Goal: Task Accomplishment & Management: Use online tool/utility

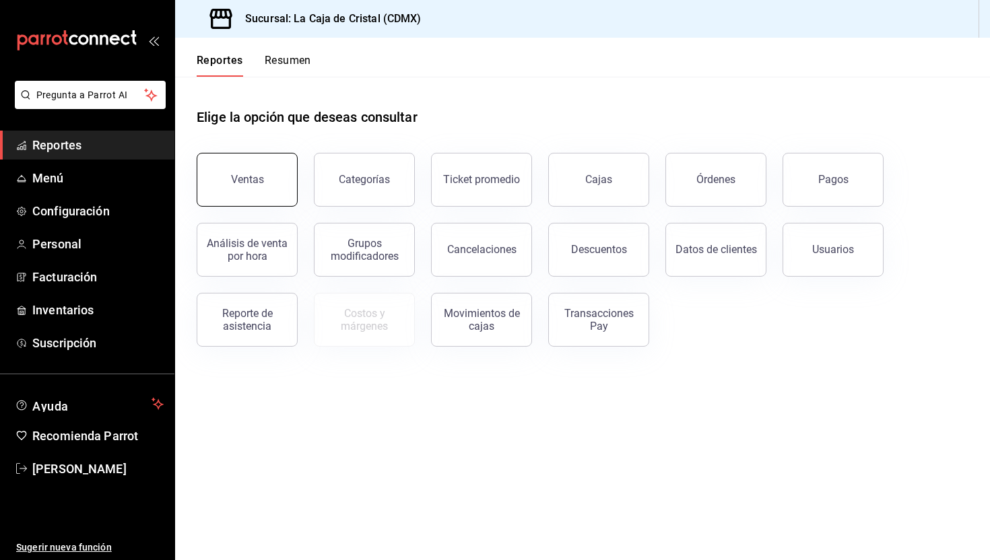
click at [263, 181] on button "Ventas" at bounding box center [247, 180] width 101 height 54
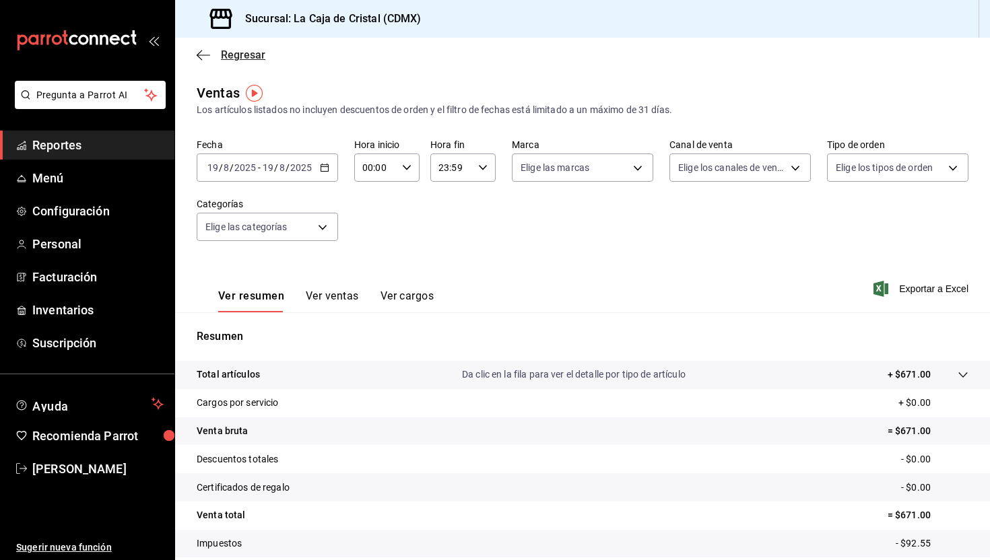
click at [209, 57] on icon "button" at bounding box center [203, 55] width 13 height 12
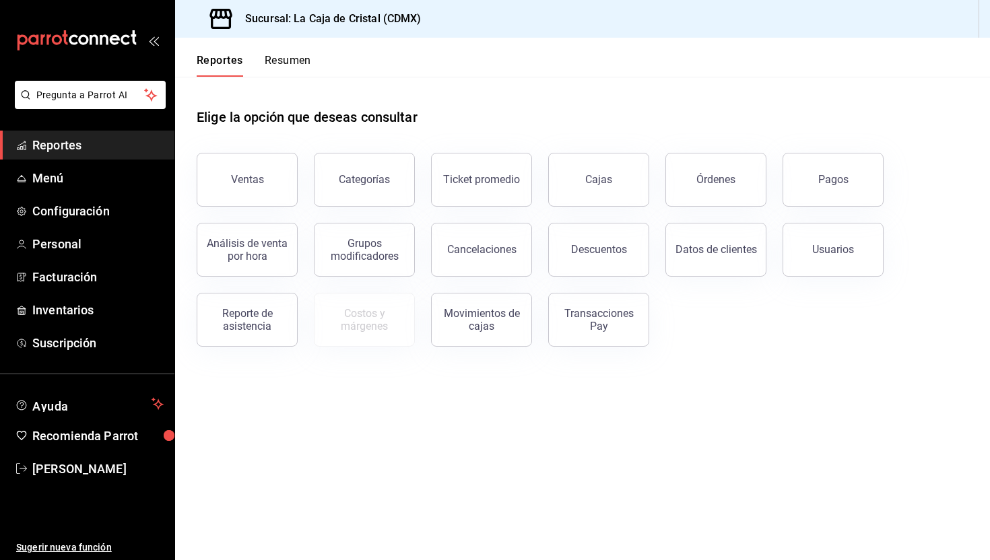
click at [287, 73] on button "Resumen" at bounding box center [288, 65] width 46 height 23
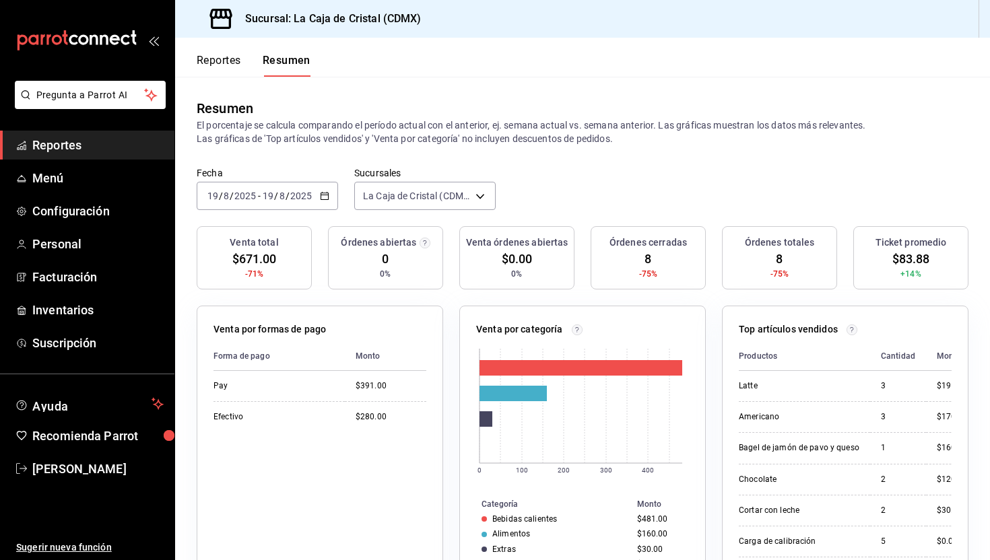
click at [327, 202] on div "[DATE] [DATE] - [DATE] [DATE]" at bounding box center [267, 196] width 141 height 28
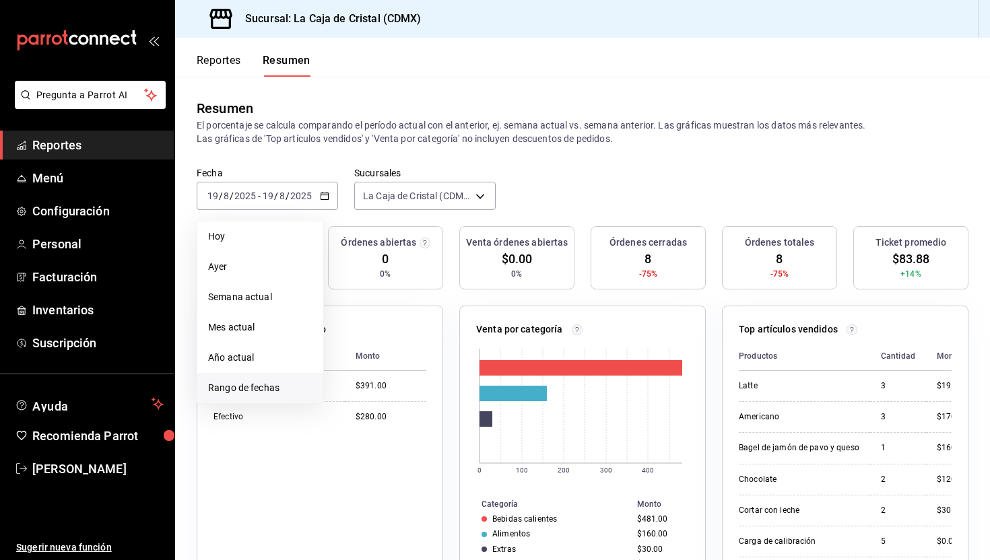
click at [252, 386] on span "Rango de fechas" at bounding box center [260, 388] width 104 height 14
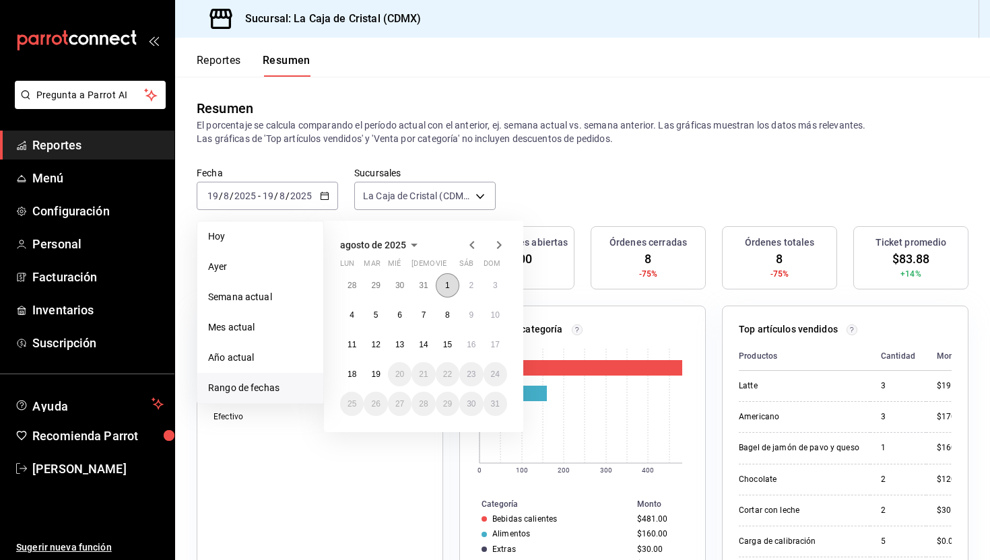
click at [445, 283] on abbr "1" at bounding box center [447, 285] width 5 height 9
click at [380, 374] on button "19" at bounding box center [376, 374] width 24 height 24
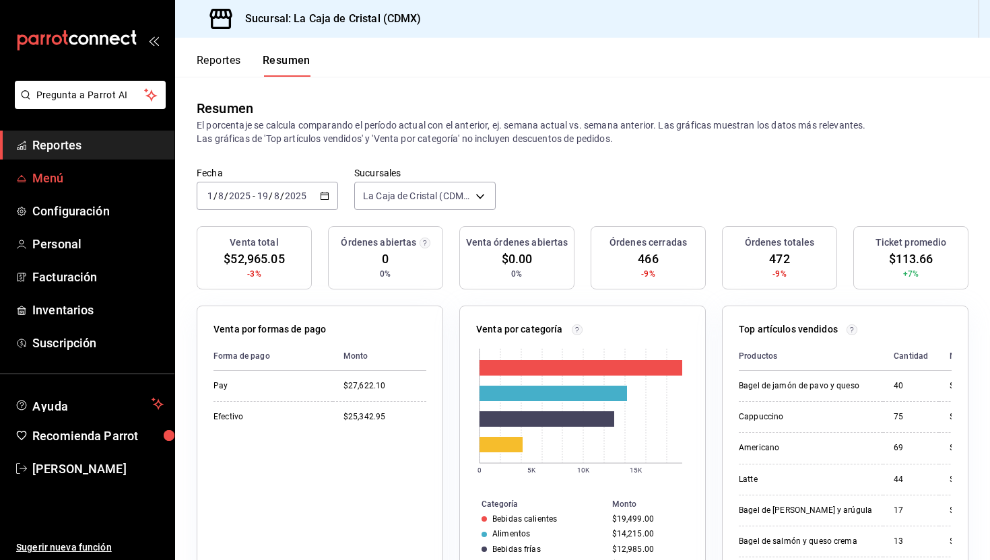
click at [74, 183] on span "Menú" at bounding box center [97, 178] width 131 height 18
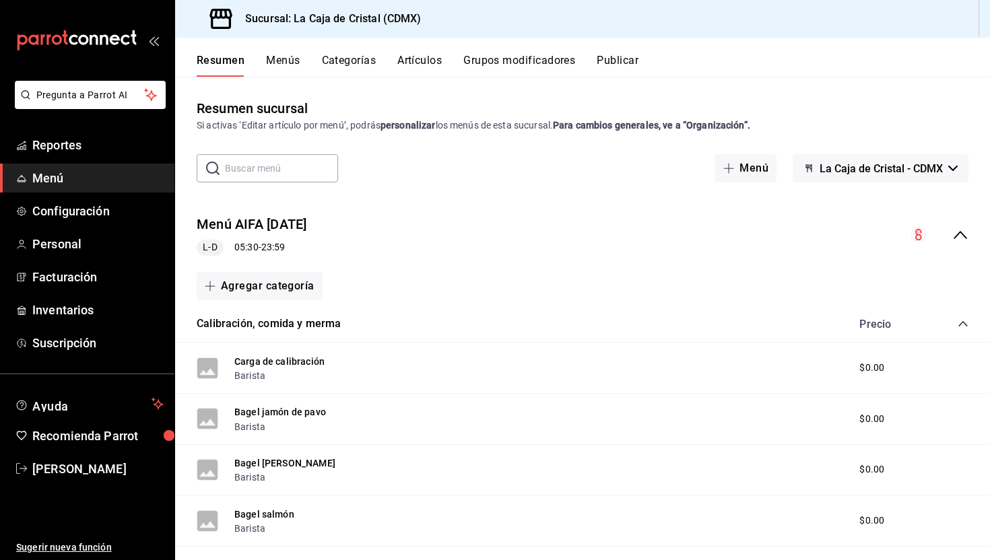
click at [288, 65] on button "Menús" at bounding box center [283, 65] width 34 height 23
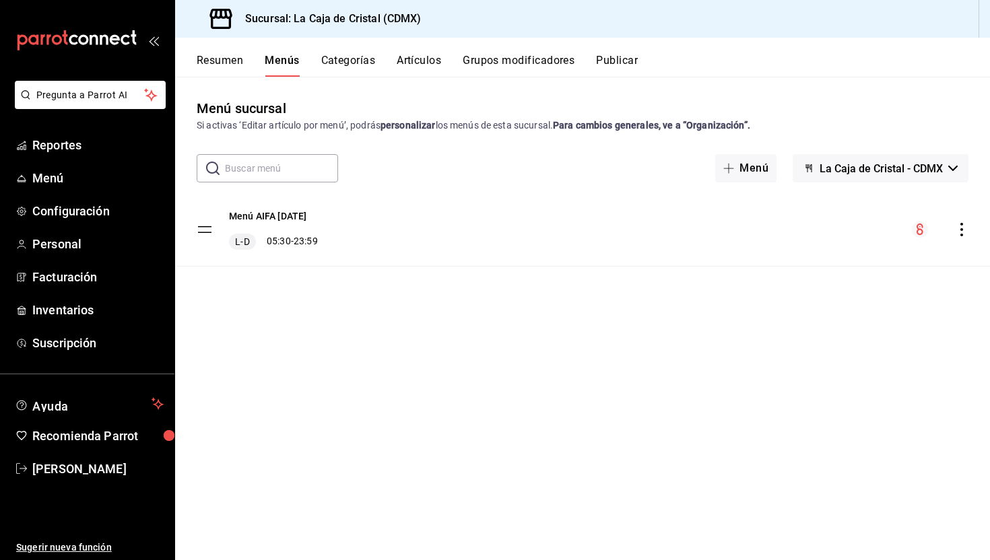
click at [357, 63] on button "Categorías" at bounding box center [348, 65] width 55 height 23
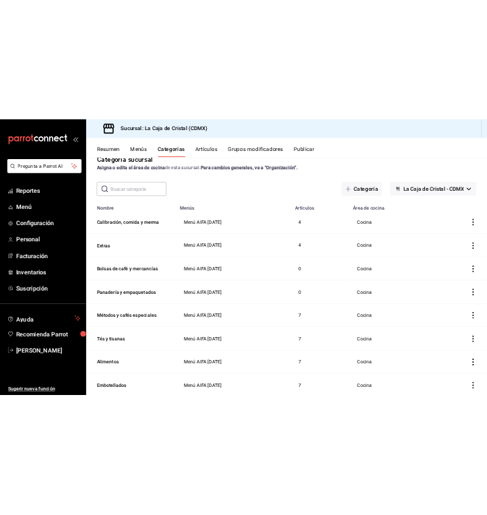
scroll to position [37, 0]
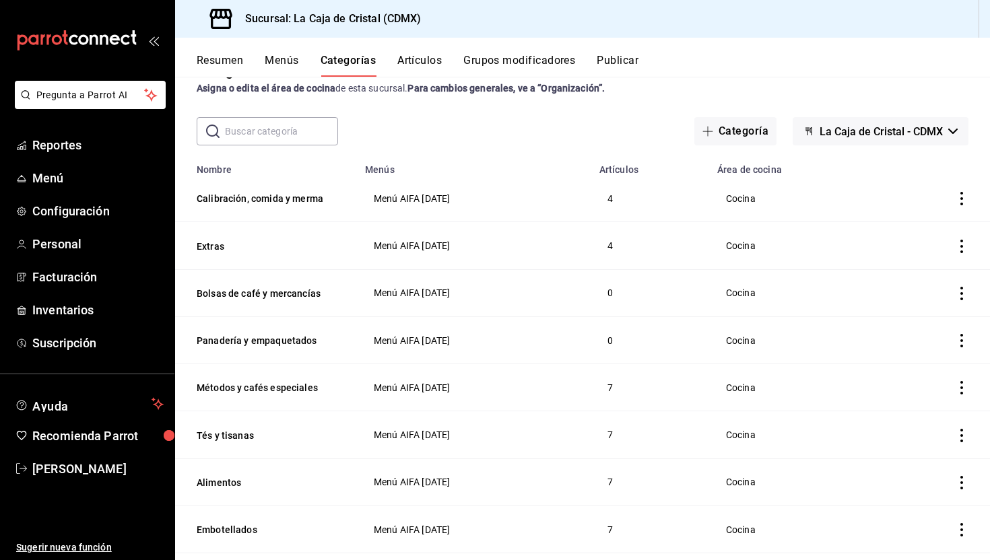
click at [417, 59] on button "Artículos" at bounding box center [419, 65] width 44 height 23
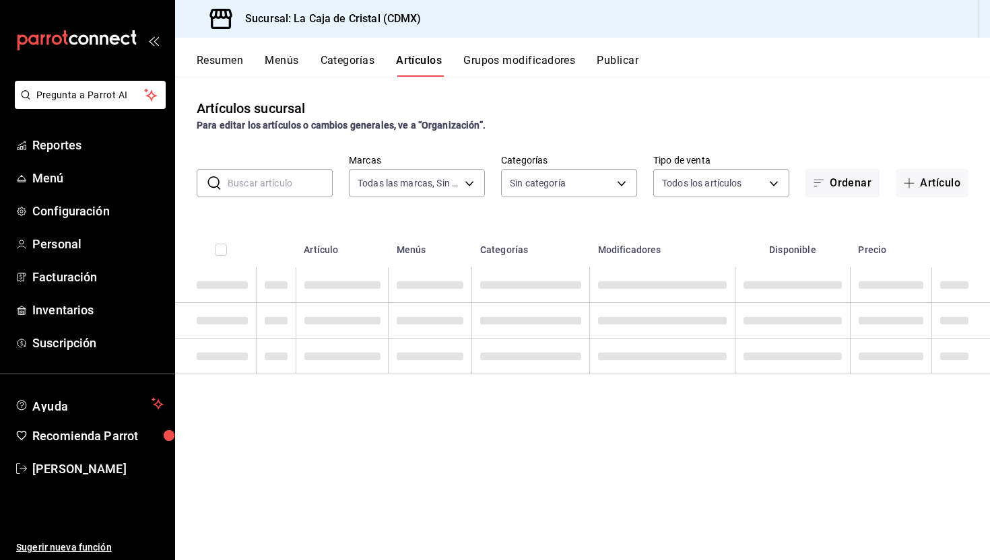
type input "6ae1cd26-7624-4e2d-9ea5-e94f0bc21f2a"
type input "a606dcbc-5ec1-45fe-818e-88c0c51b891b,0d51f213-edd7-4456-9bbe-2c861ac581fe,6cb41…"
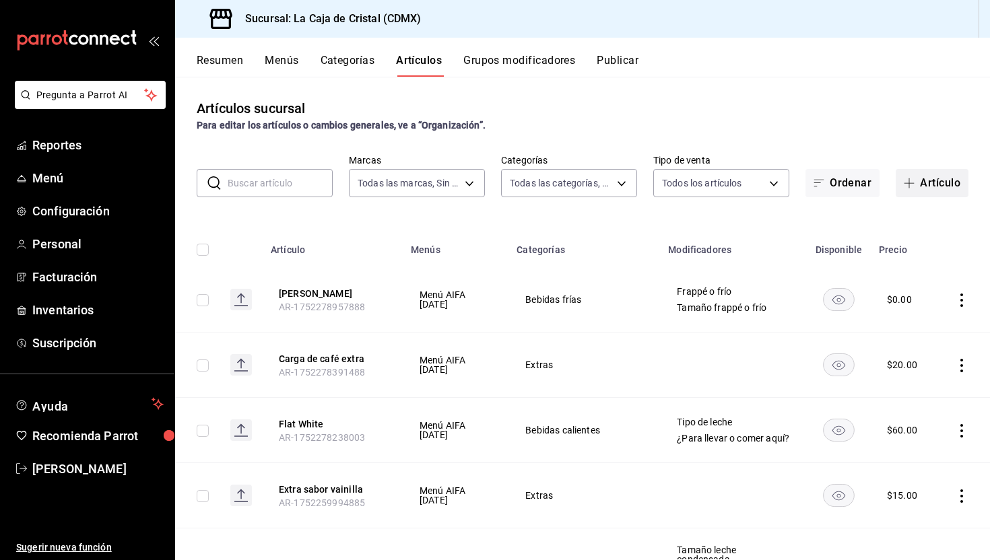
click at [906, 188] on span "button" at bounding box center [912, 183] width 16 height 11
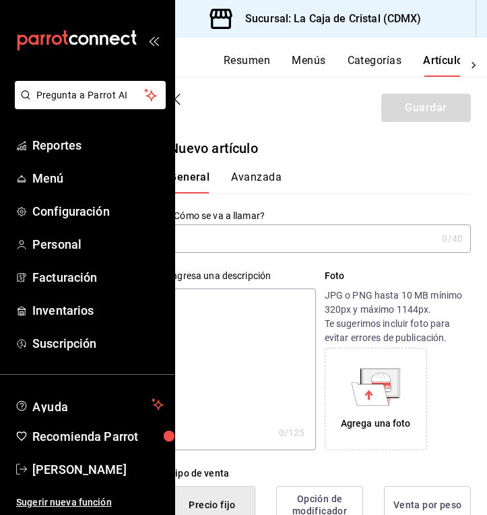
click at [156, 40] on icon "open_drawer_menu" at bounding box center [153, 40] width 11 height 11
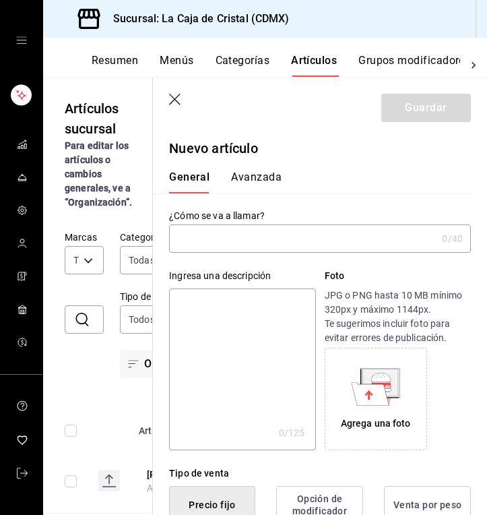
click at [197, 245] on input "text" at bounding box center [302, 238] width 267 height 27
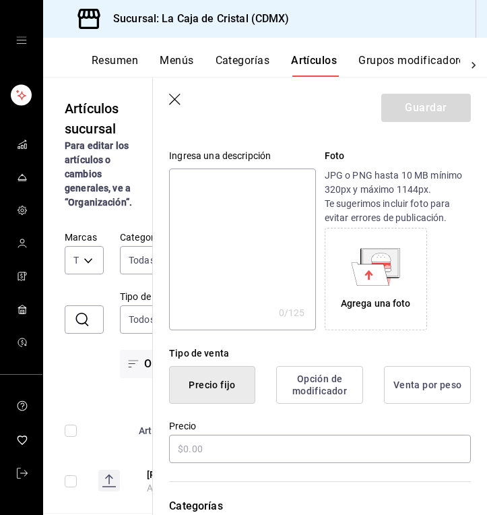
scroll to position [125, 0]
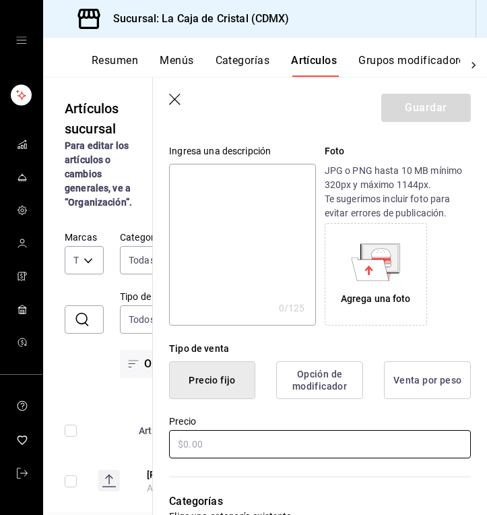
type input "Rejilla de chocolate con almendras"
click at [199, 441] on input "text" at bounding box center [320, 444] width 302 height 28
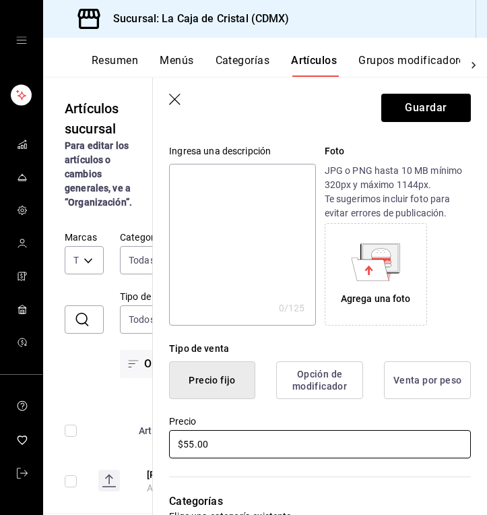
type input "$5.00"
click at [242, 447] on input "$65.00" at bounding box center [320, 444] width 302 height 28
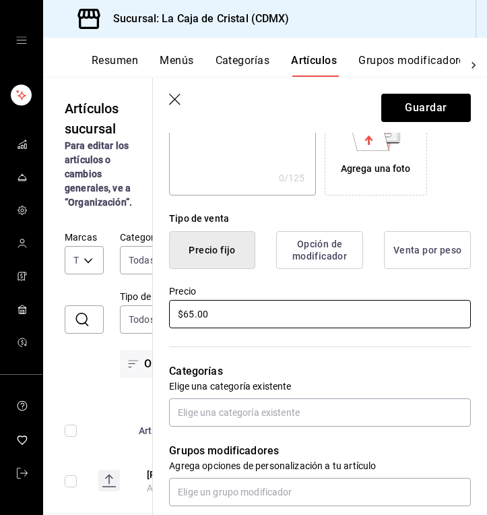
scroll to position [266, 0]
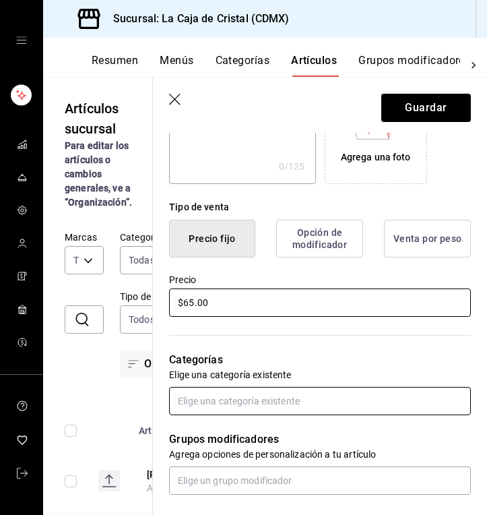
type input "$65.00"
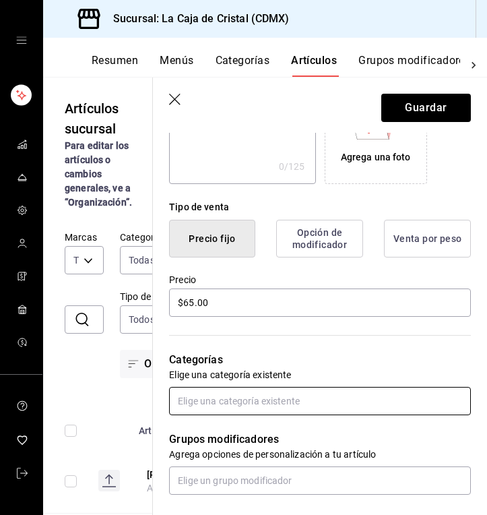
click at [241, 404] on input "text" at bounding box center [320, 401] width 302 height 28
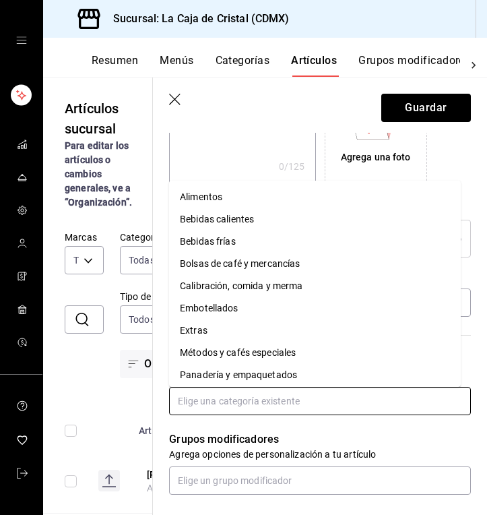
click at [247, 377] on li "Panadería y empaquetados" at bounding box center [315, 375] width 292 height 22
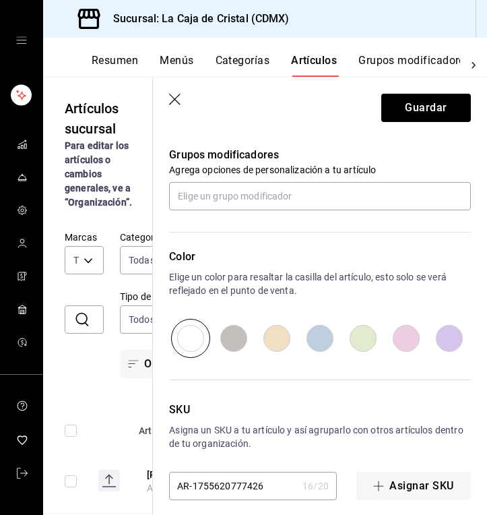
scroll to position [598, 0]
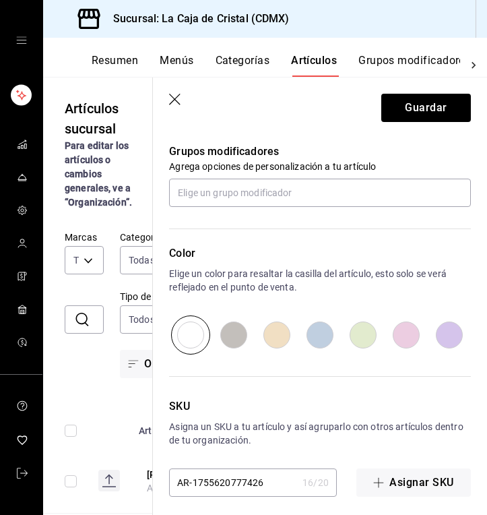
click at [272, 328] on input "radio" at bounding box center [276, 334] width 43 height 39
radio input "true"
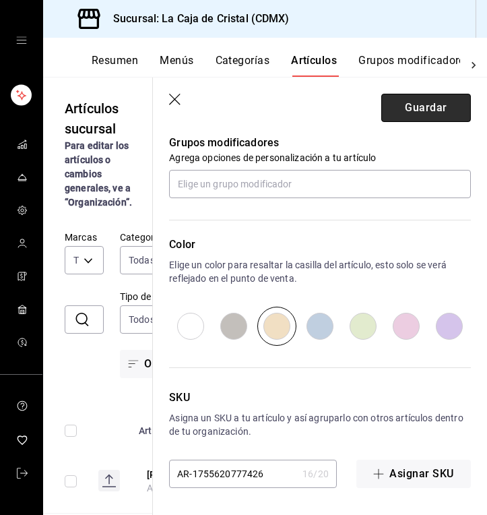
click at [403, 100] on button "Guardar" at bounding box center [426, 108] width 90 height 28
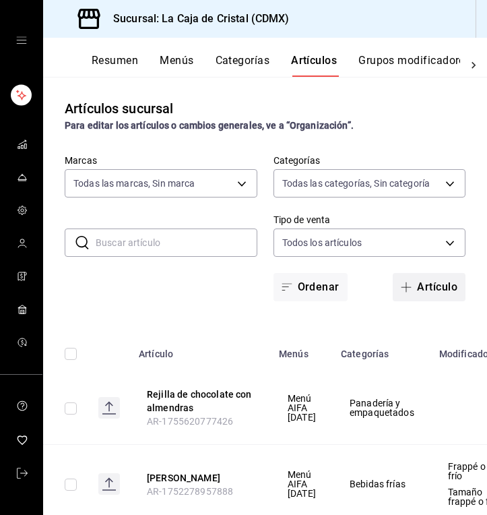
click at [414, 282] on button "Artículo" at bounding box center [429, 287] width 73 height 28
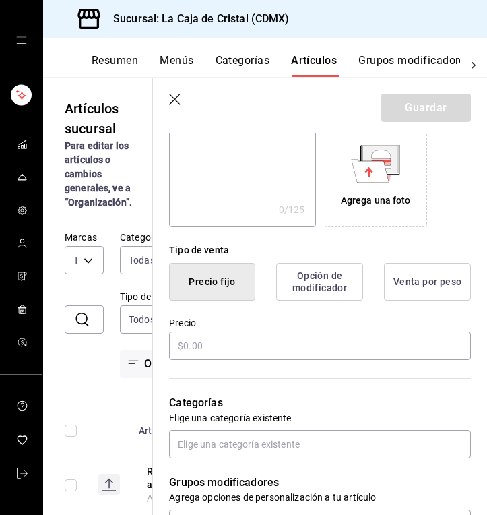
scroll to position [271, 0]
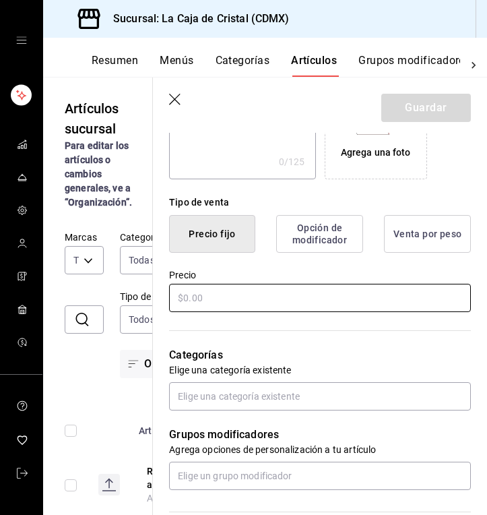
type input "[PERSON_NAME] con chispas"
click at [184, 295] on input "text" at bounding box center [320, 298] width 302 height 28
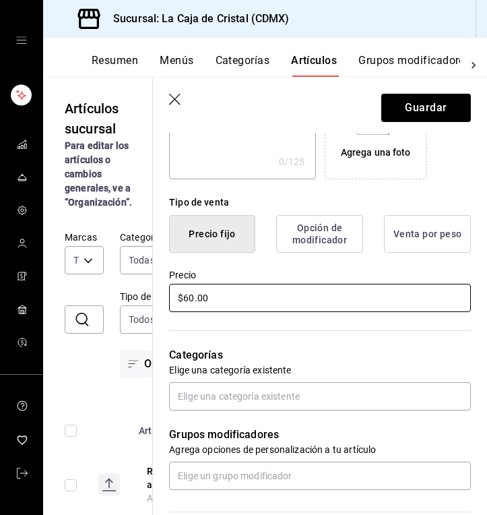
type input "$6.00"
type input "$55.00"
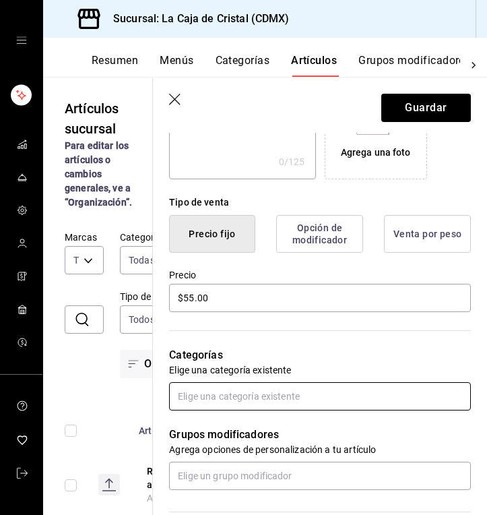
click at [201, 398] on input "text" at bounding box center [320, 396] width 302 height 28
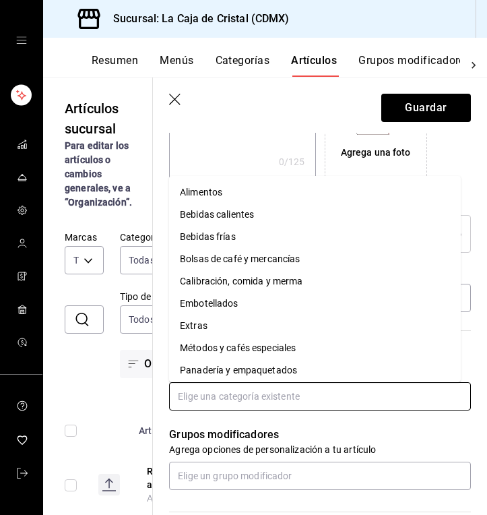
click at [230, 370] on li "Panadería y empaquetados" at bounding box center [315, 370] width 292 height 22
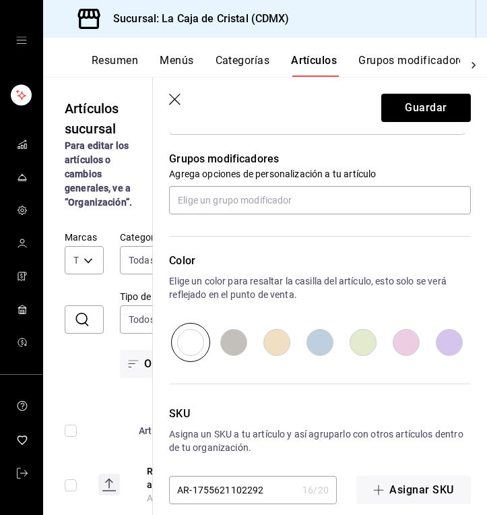
scroll to position [607, 0]
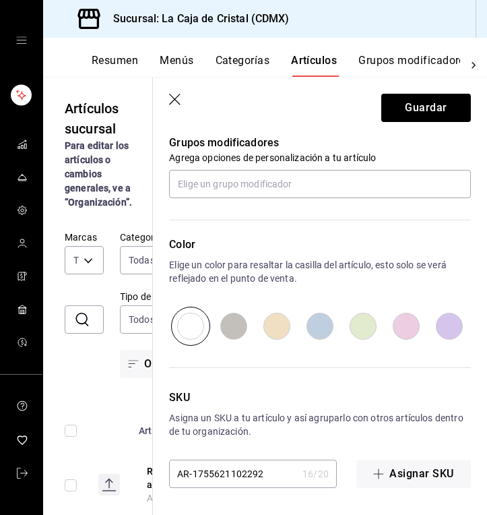
click at [271, 331] on input "radio" at bounding box center [276, 325] width 43 height 39
radio input "true"
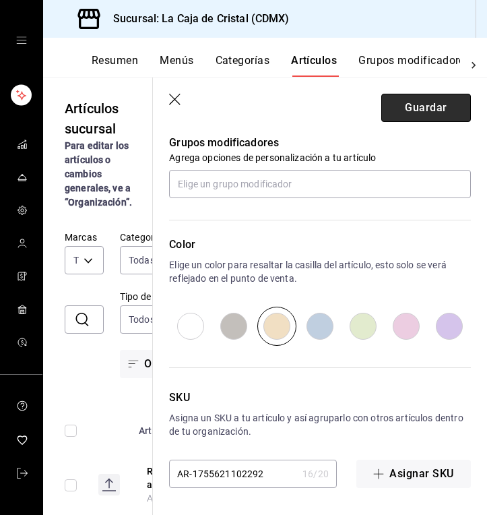
click at [416, 115] on button "Guardar" at bounding box center [426, 108] width 90 height 28
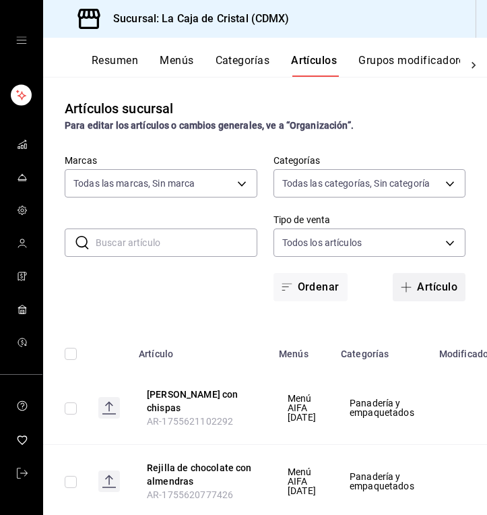
click at [430, 286] on button "Artículo" at bounding box center [429, 287] width 73 height 28
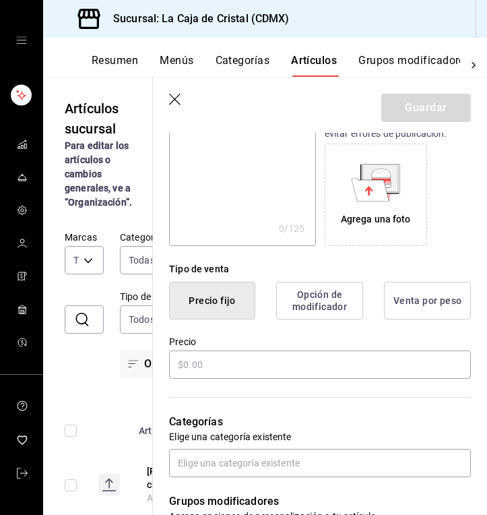
scroll to position [207, 0]
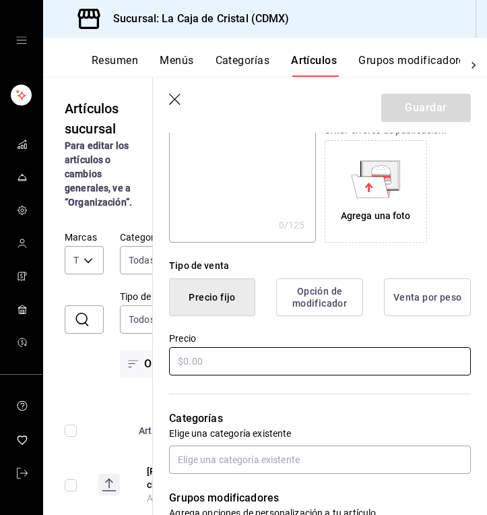
type input "Dona triple chocolate"
click at [213, 364] on input "text" at bounding box center [320, 361] width 302 height 28
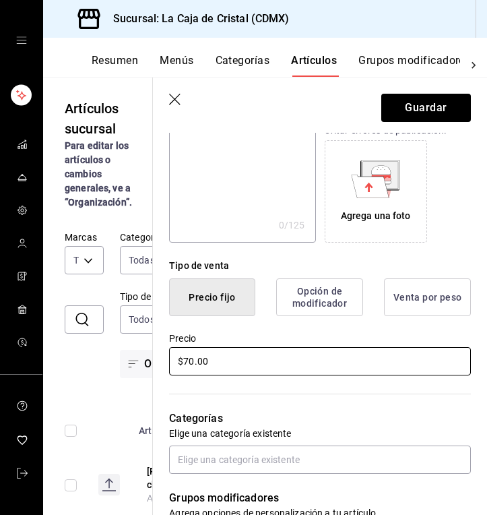
type input "$7.00"
type input "$65.00"
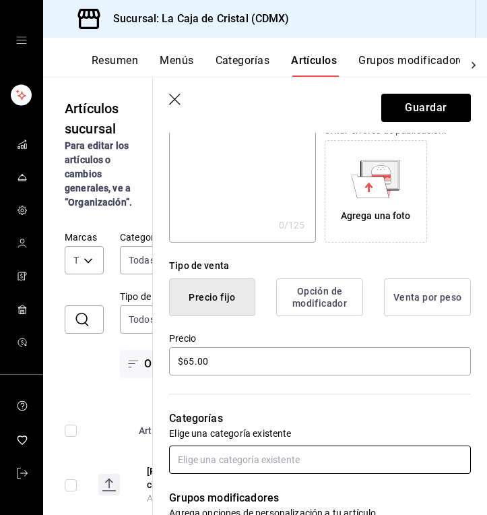
click at [207, 467] on input "text" at bounding box center [320, 459] width 302 height 28
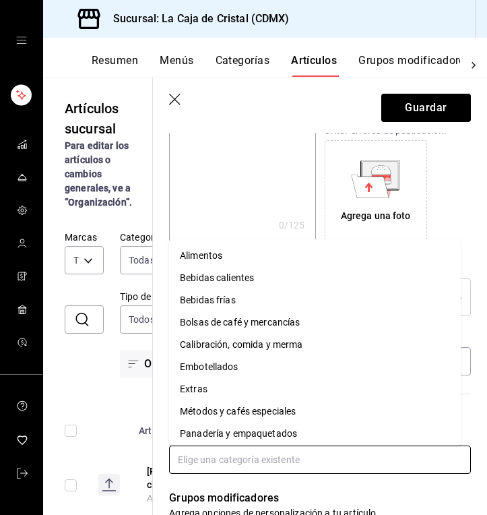
click at [257, 434] on li "Panadería y empaquetados" at bounding box center [315, 433] width 292 height 22
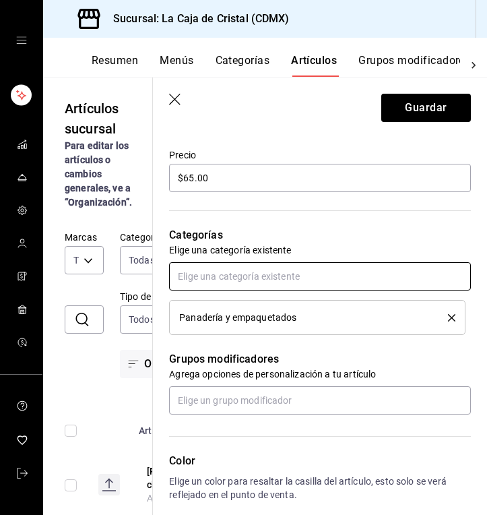
scroll to position [393, 0]
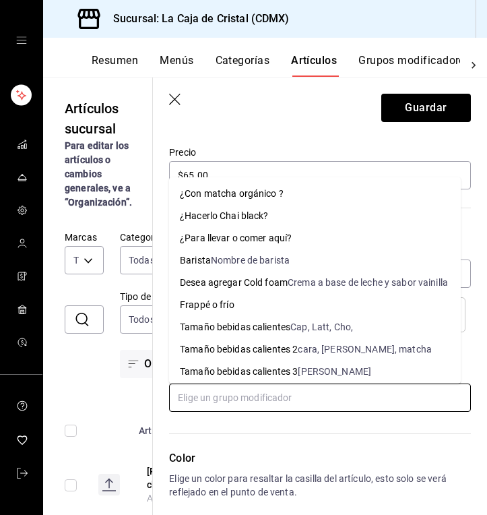
click at [272, 397] on input "text" at bounding box center [320, 397] width 302 height 28
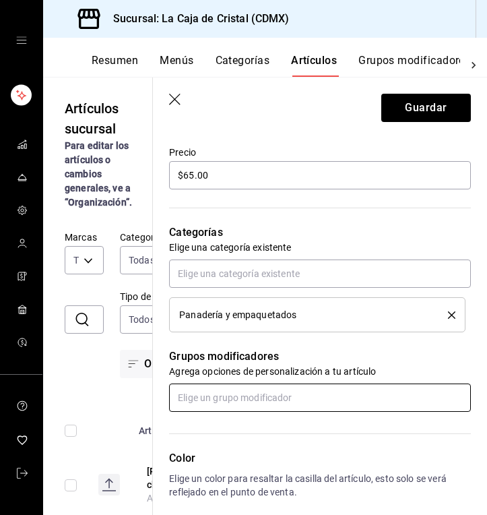
click at [272, 397] on input "text" at bounding box center [320, 397] width 302 height 28
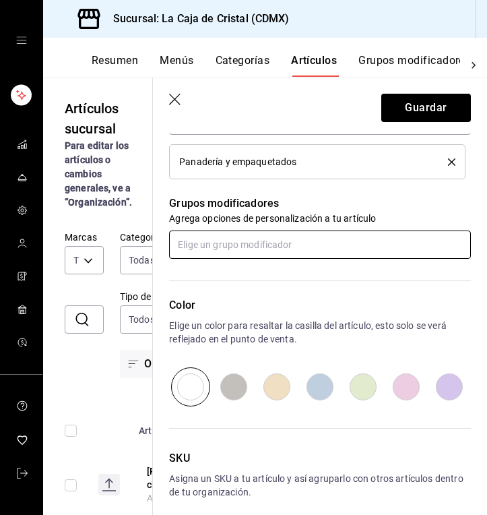
scroll to position [547, 0]
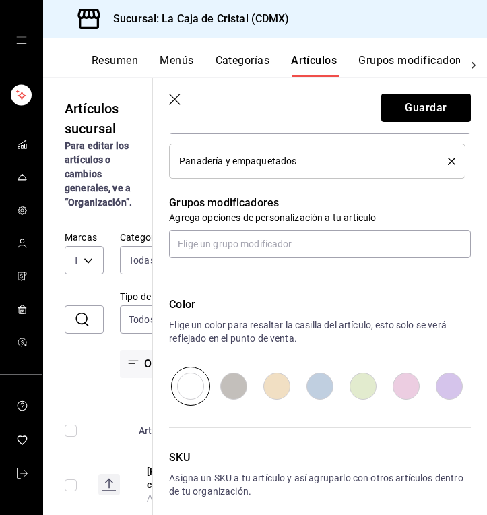
click at [277, 387] on input "radio" at bounding box center [276, 385] width 43 height 39
radio input "true"
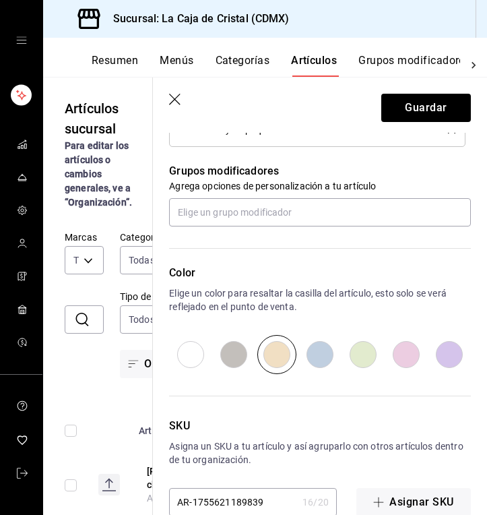
scroll to position [607, 0]
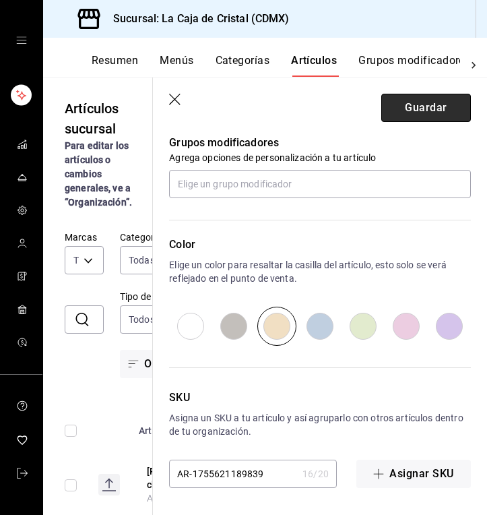
click at [404, 115] on button "Guardar" at bounding box center [426, 108] width 90 height 28
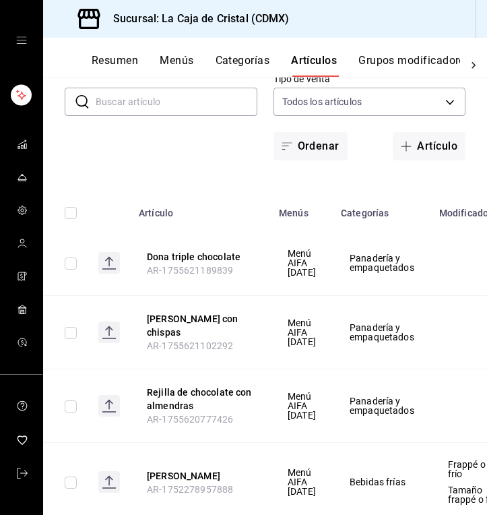
scroll to position [141, 0]
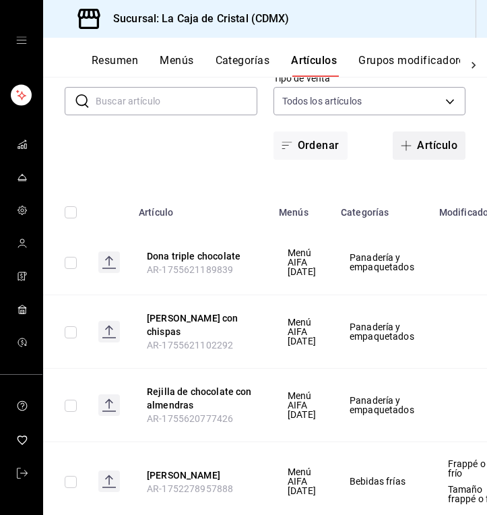
click at [424, 141] on button "Artículo" at bounding box center [429, 145] width 73 height 28
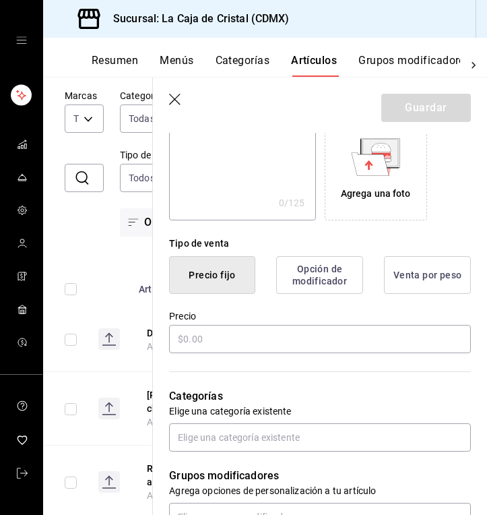
scroll to position [234, 0]
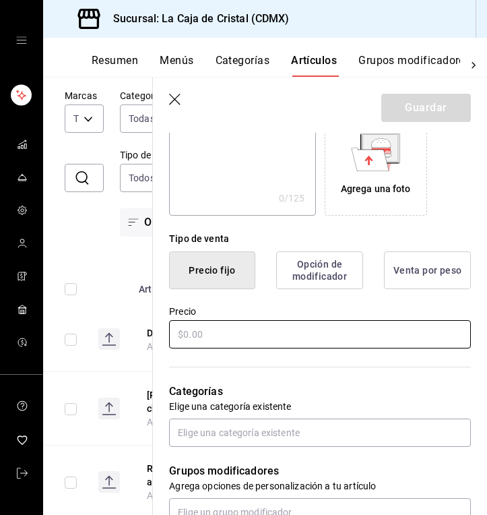
type input "Quiche espinaca y queso [PERSON_NAME]"
click at [181, 331] on input "text" at bounding box center [320, 334] width 302 height 28
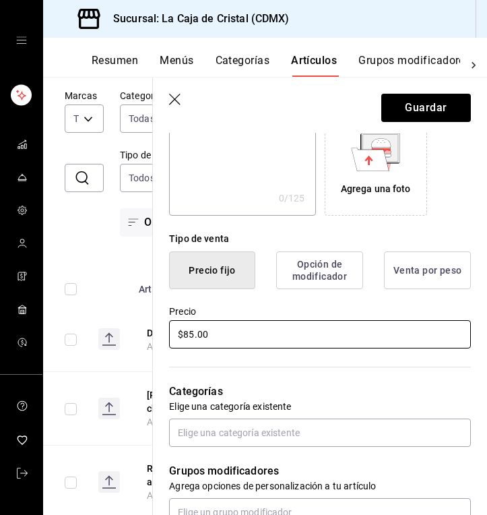
type input "$8.00"
type input "$9.00"
type input "$85.00"
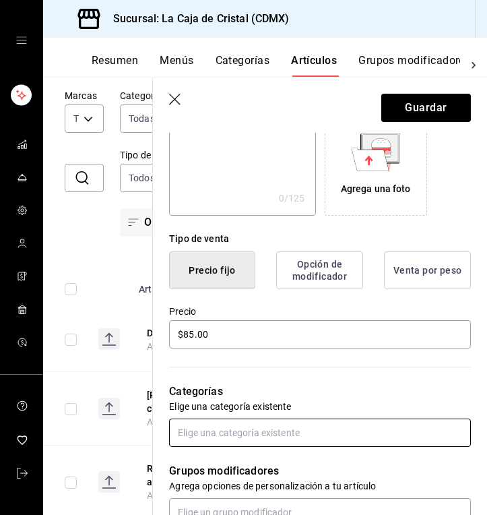
click at [220, 431] on input "text" at bounding box center [320, 432] width 302 height 28
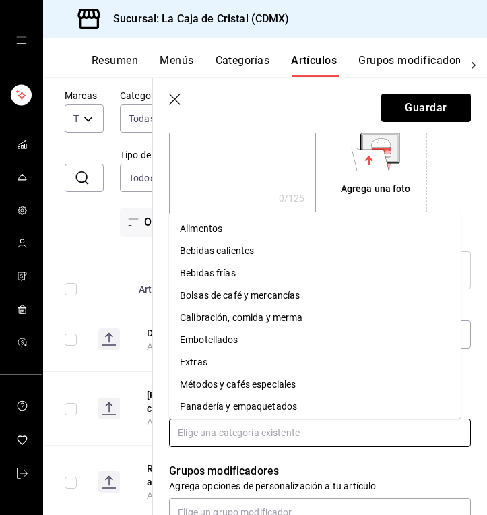
click at [247, 402] on li "Panadería y empaquetados" at bounding box center [315, 406] width 292 height 22
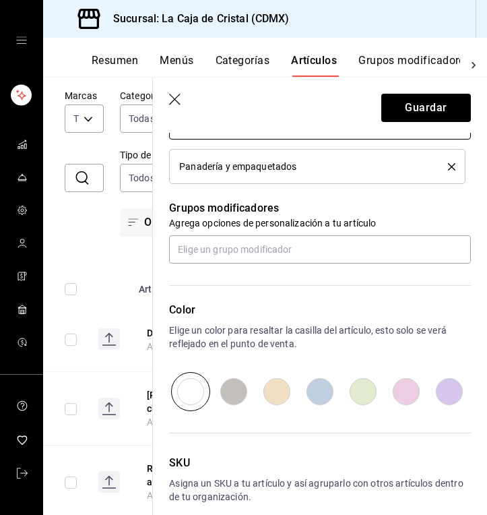
scroll to position [607, 0]
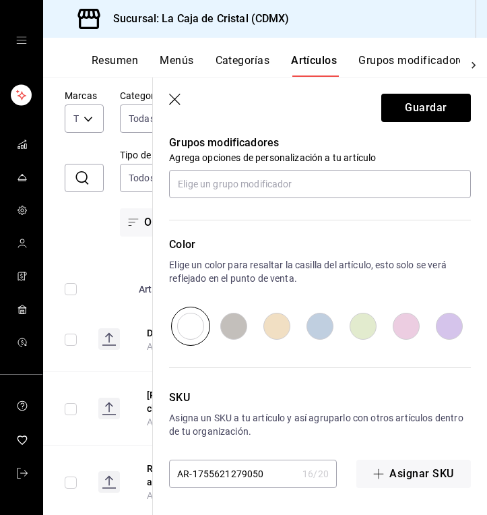
click at [273, 329] on input "radio" at bounding box center [276, 325] width 43 height 39
radio input "true"
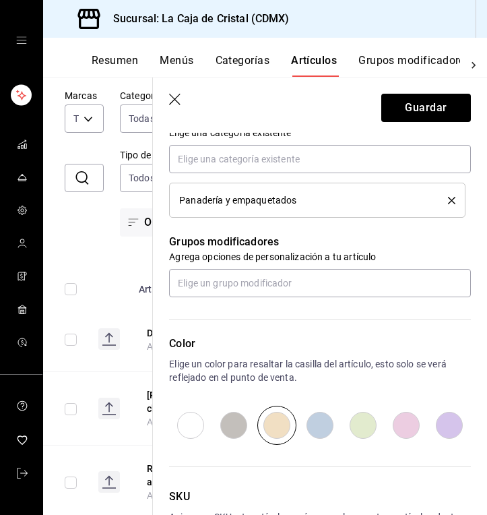
scroll to position [495, 0]
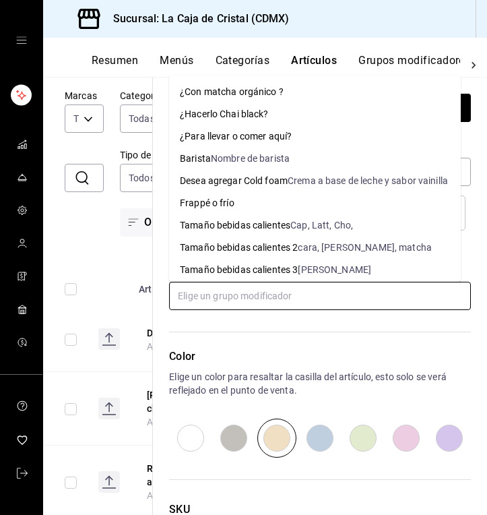
click at [268, 302] on input "text" at bounding box center [320, 296] width 302 height 28
click at [266, 329] on div "Color Elige un color para resaltar la casilla del artículo, esto solo se verá r…" at bounding box center [312, 384] width 318 height 148
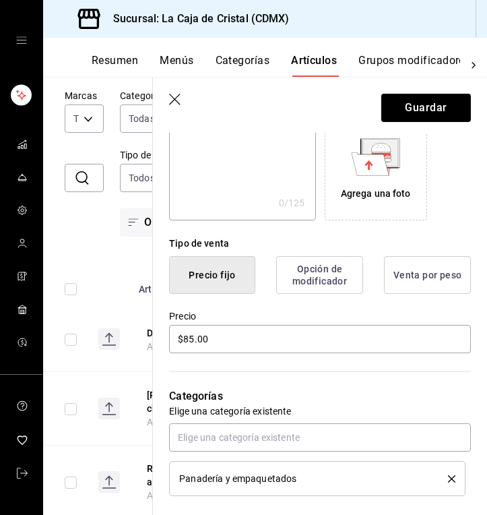
scroll to position [228, 0]
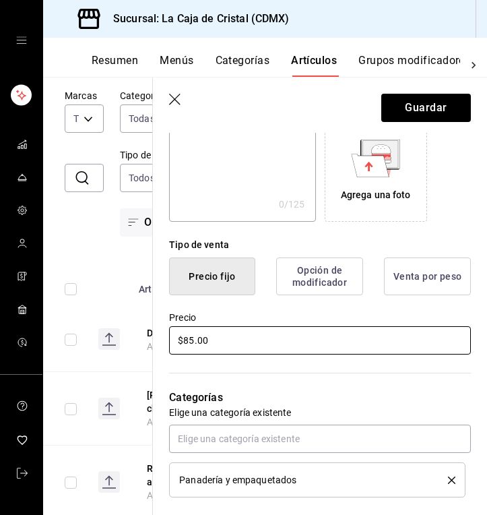
click at [188, 338] on input "$85.00" at bounding box center [320, 340] width 302 height 28
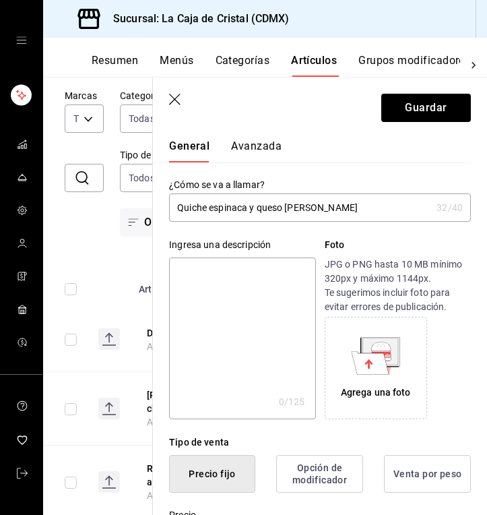
scroll to position [0, 0]
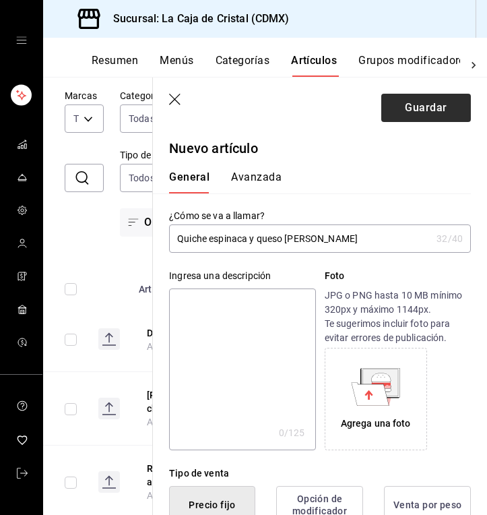
type input "$95.00"
click at [404, 115] on button "Guardar" at bounding box center [426, 108] width 90 height 28
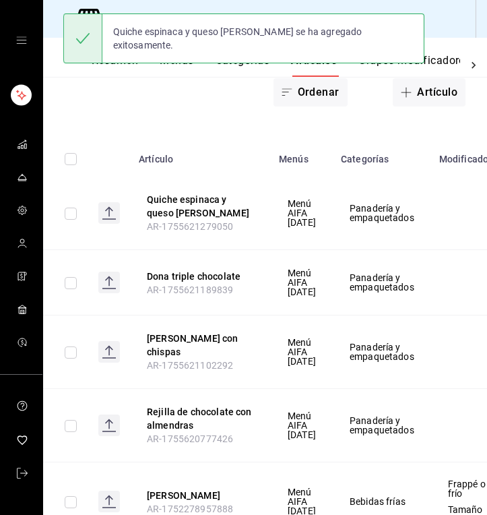
scroll to position [202, 0]
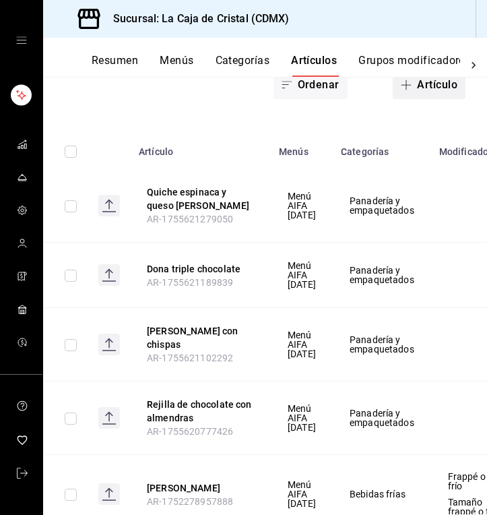
click at [426, 80] on button "Artículo" at bounding box center [429, 85] width 73 height 28
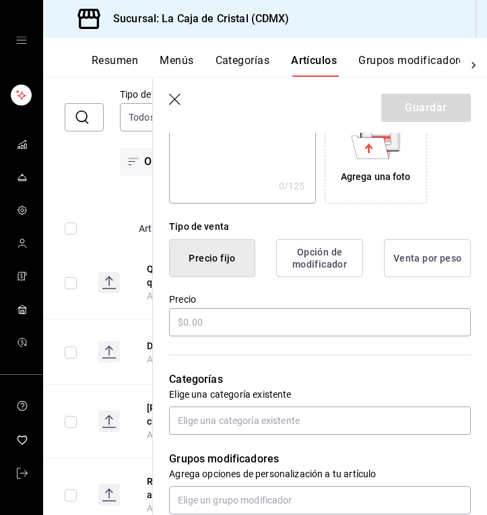
scroll to position [249, 0]
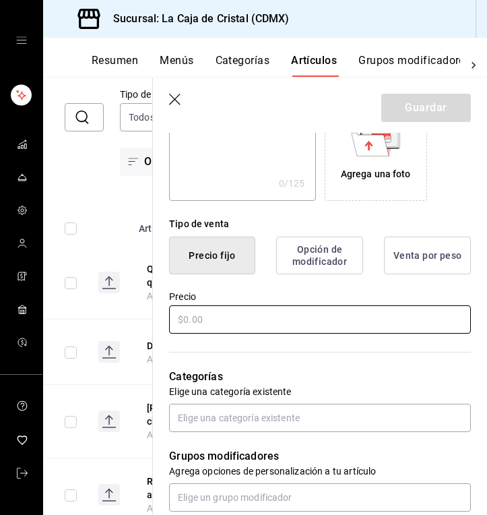
type input "Quiche de queso y [PERSON_NAME]"
click at [195, 323] on input "text" at bounding box center [320, 319] width 302 height 28
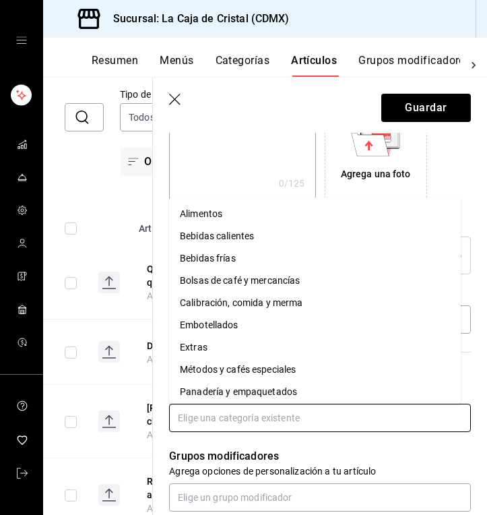
click at [203, 422] on input "text" at bounding box center [320, 417] width 302 height 28
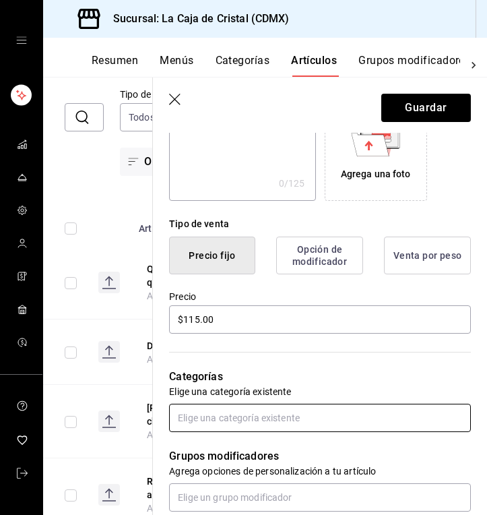
click at [203, 422] on input "text" at bounding box center [320, 417] width 302 height 28
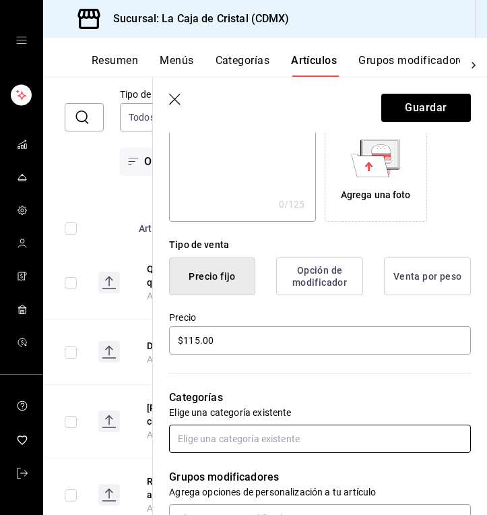
scroll to position [227, 0]
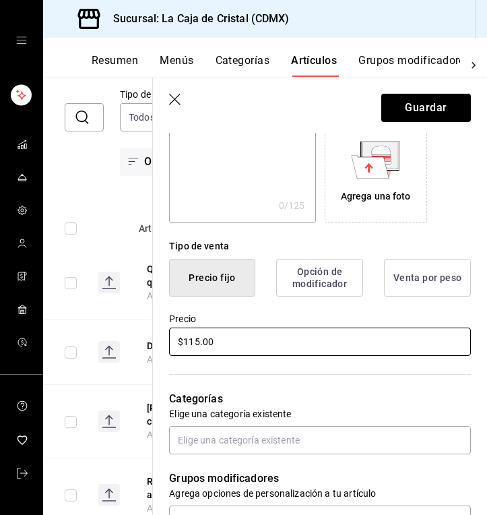
click at [195, 339] on input "$115.00" at bounding box center [320, 341] width 302 height 28
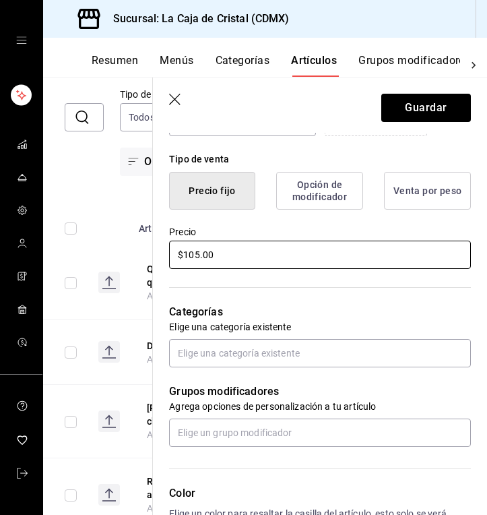
scroll to position [321, 0]
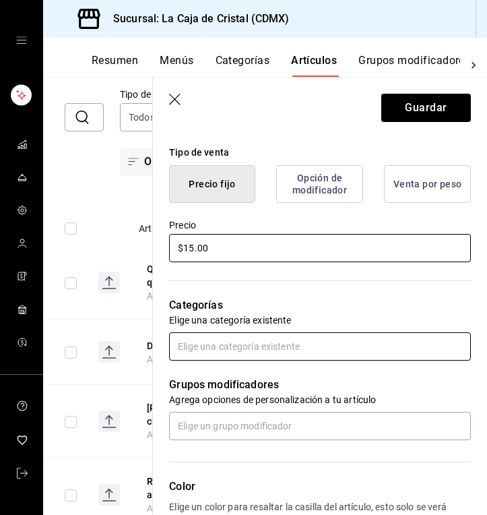
type input "$115.00"
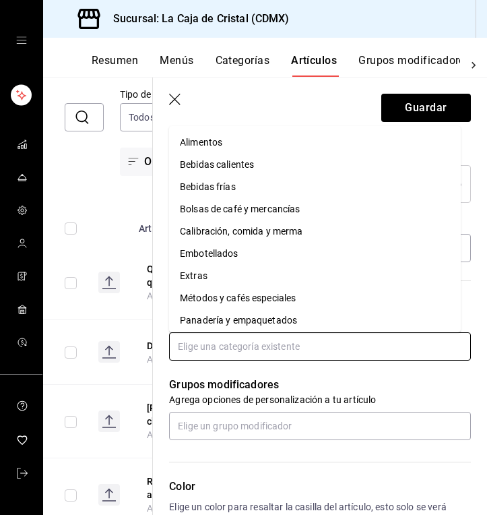
click at [199, 348] on input "text" at bounding box center [320, 346] width 302 height 28
click at [191, 348] on input "text" at bounding box center [320, 346] width 302 height 28
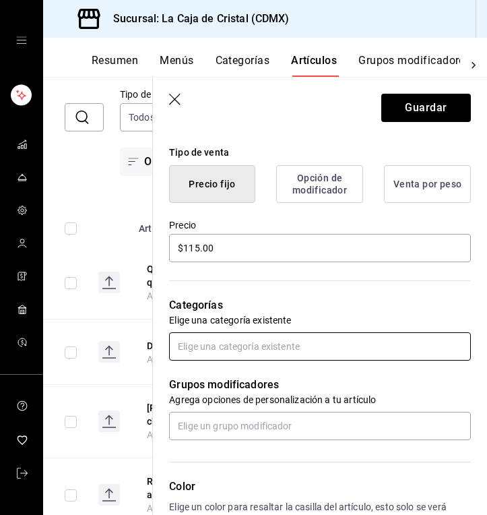
click at [203, 346] on input "text" at bounding box center [320, 346] width 302 height 28
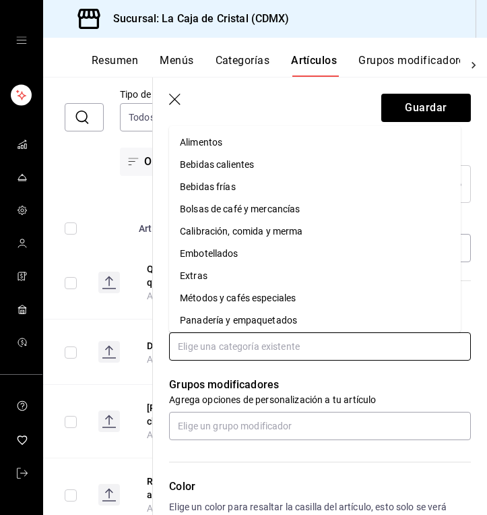
click at [203, 346] on input "text" at bounding box center [320, 346] width 302 height 28
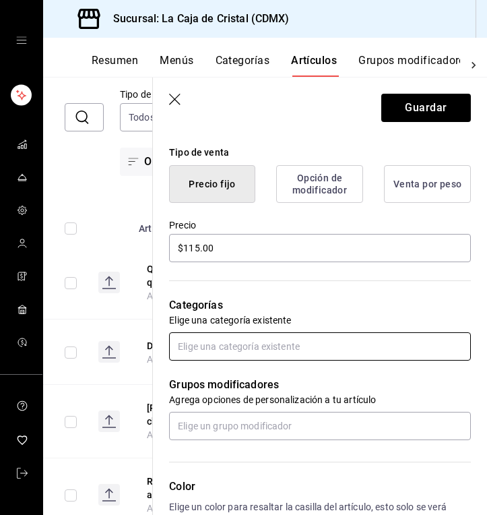
click at [203, 346] on input "text" at bounding box center [320, 346] width 302 height 28
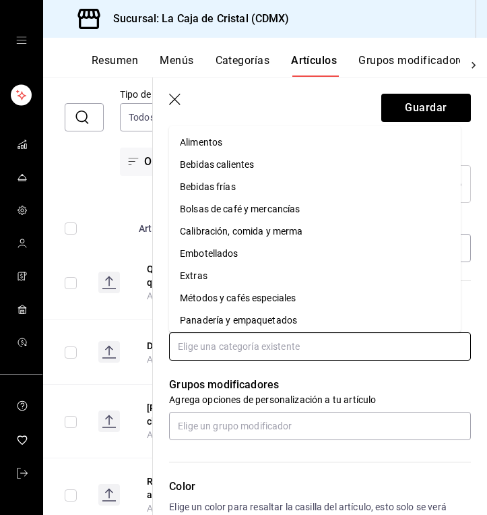
click at [212, 323] on li "Panadería y empaquetados" at bounding box center [315, 320] width 292 height 22
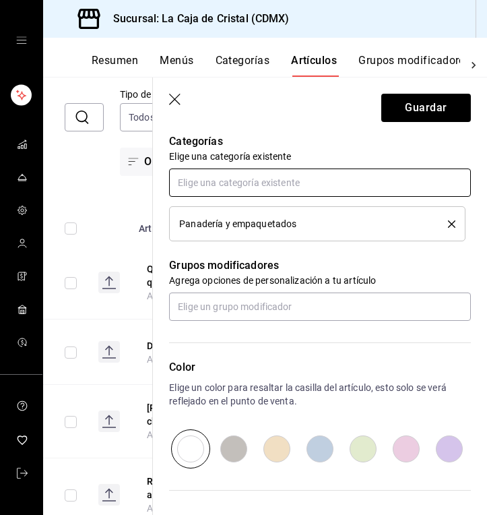
scroll to position [488, 0]
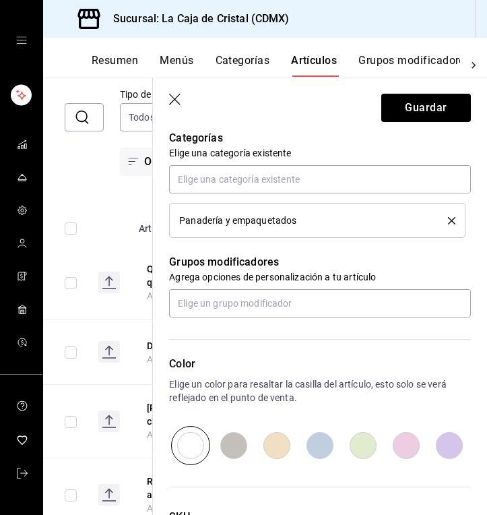
click at [275, 450] on input "radio" at bounding box center [276, 445] width 43 height 39
radio input "true"
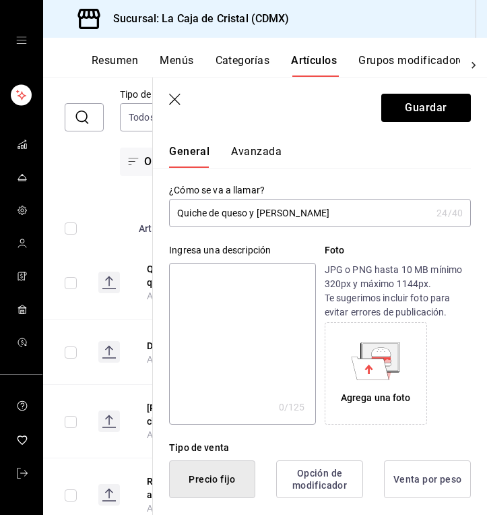
scroll to position [0, 0]
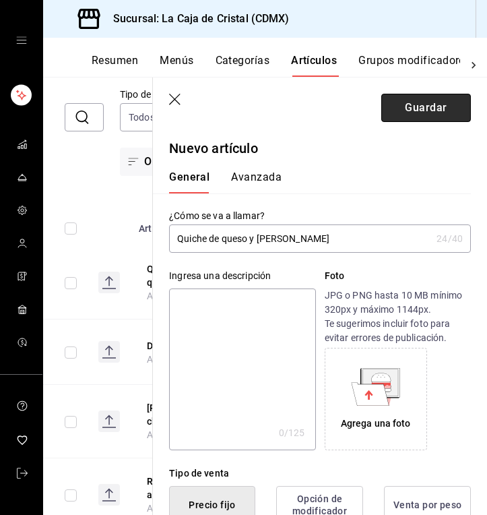
click at [428, 110] on button "Guardar" at bounding box center [426, 108] width 90 height 28
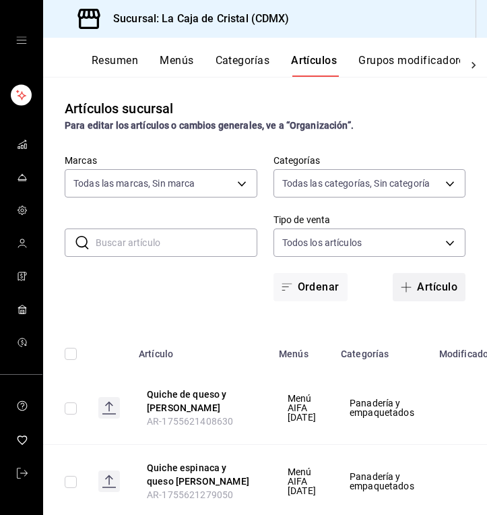
click at [421, 288] on button "Artículo" at bounding box center [429, 287] width 73 height 28
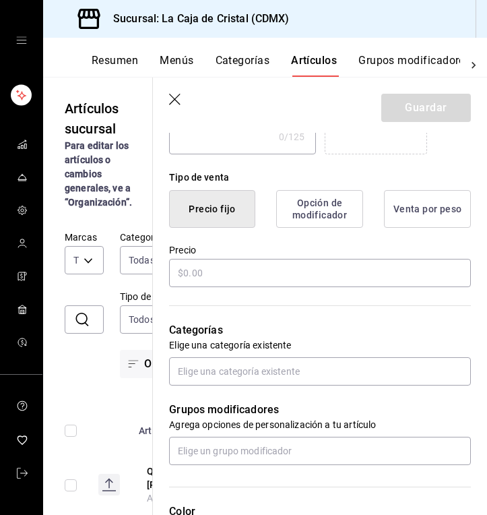
scroll to position [304, 0]
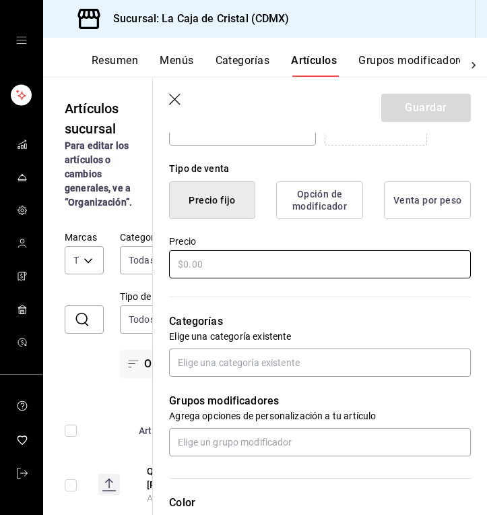
type input "Danesa de espinacas"
click at [216, 267] on input "text" at bounding box center [320, 264] width 302 height 28
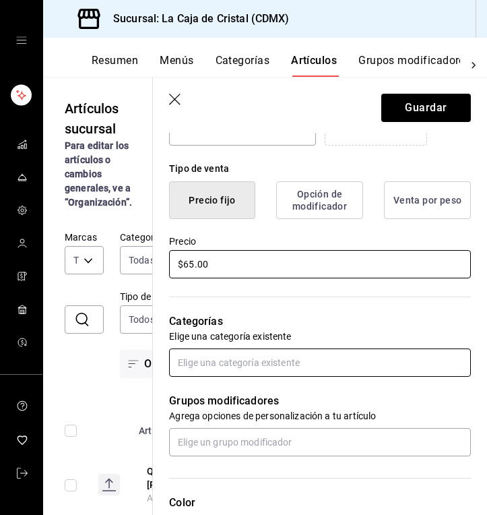
type input "$65.00"
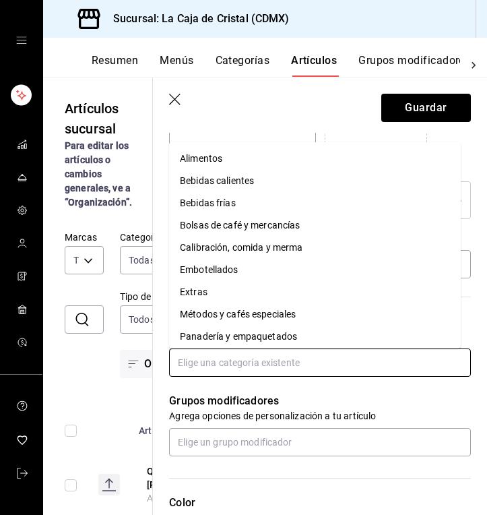
click at [207, 366] on input "text" at bounding box center [320, 362] width 302 height 28
click at [211, 334] on li "Panadería y empaquetados" at bounding box center [315, 336] width 292 height 22
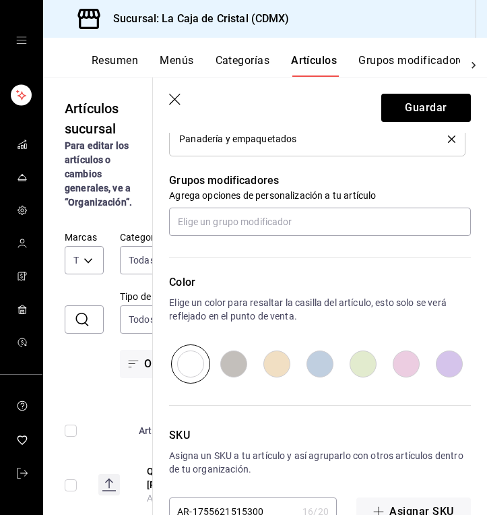
scroll to position [581, 0]
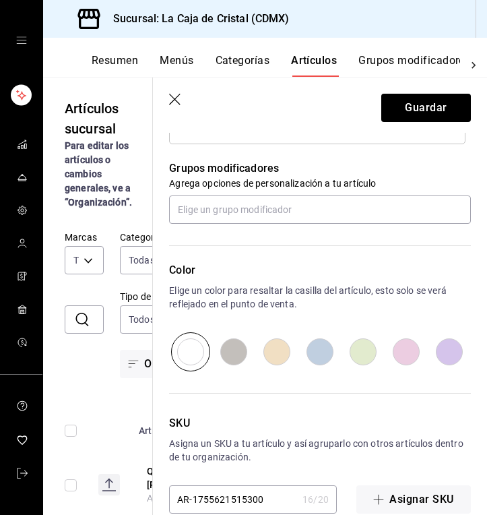
click at [277, 354] on input "radio" at bounding box center [276, 351] width 43 height 39
radio input "true"
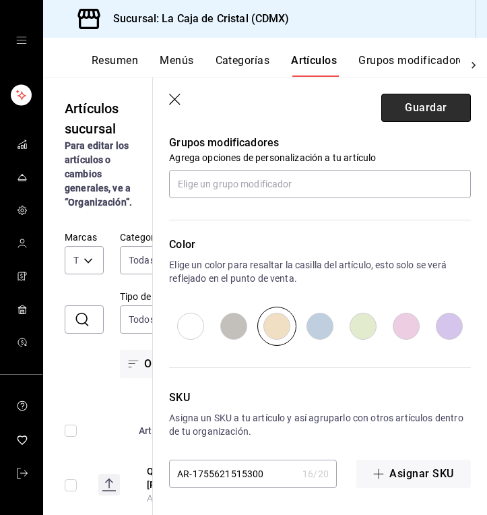
click at [424, 115] on button "Guardar" at bounding box center [426, 108] width 90 height 28
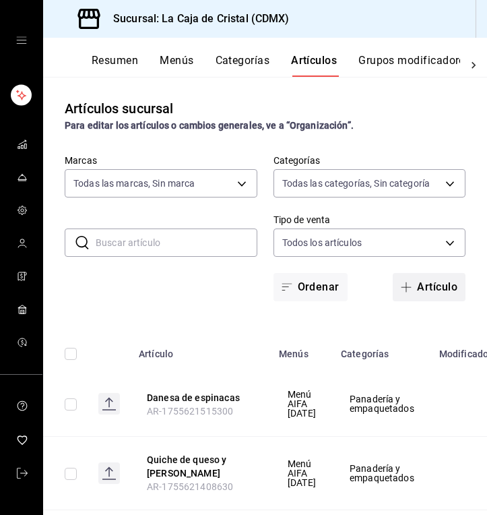
click at [420, 283] on button "Artículo" at bounding box center [429, 287] width 73 height 28
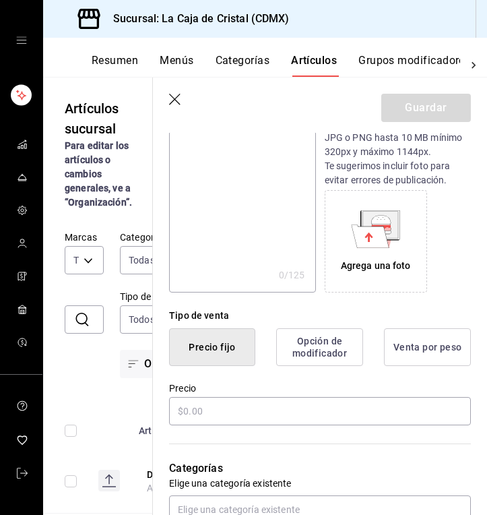
scroll to position [161, 0]
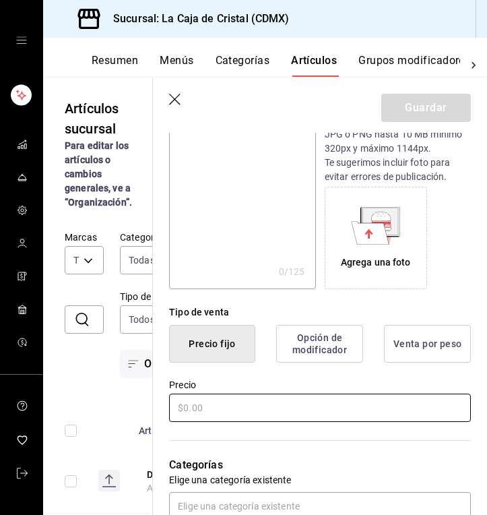
type input "Croissant de mantequilla gourmet"
click at [185, 412] on input "text" at bounding box center [320, 407] width 302 height 28
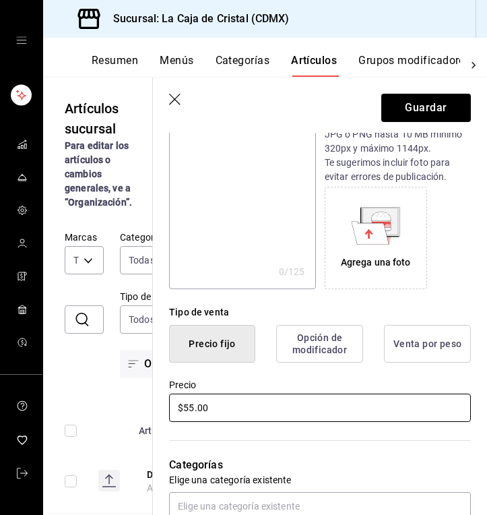
type input "$5.00"
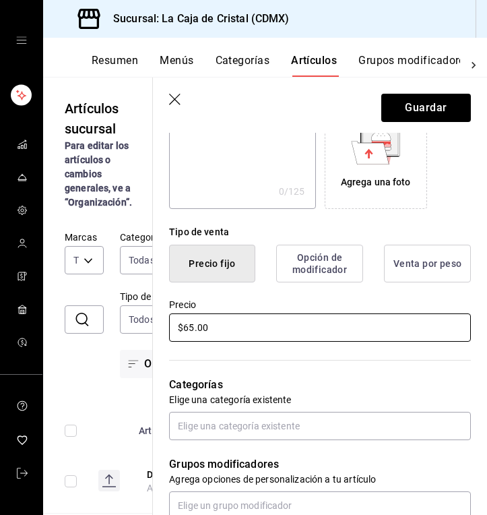
scroll to position [247, 0]
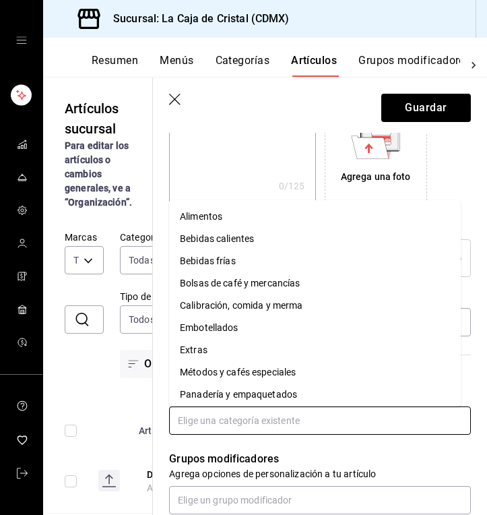
click at [231, 421] on input "text" at bounding box center [320, 420] width 302 height 28
click at [237, 395] on li "Panadería y empaquetados" at bounding box center [315, 394] width 292 height 22
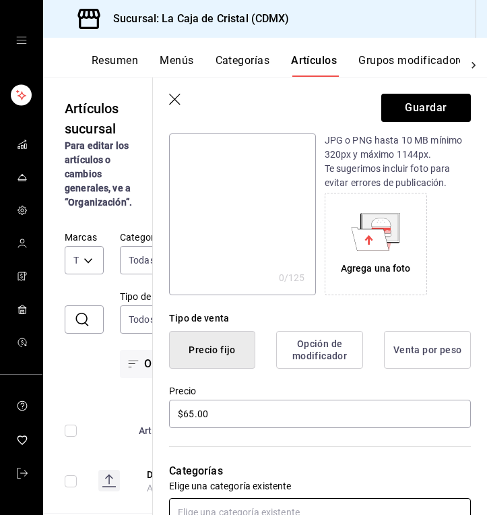
scroll to position [157, 0]
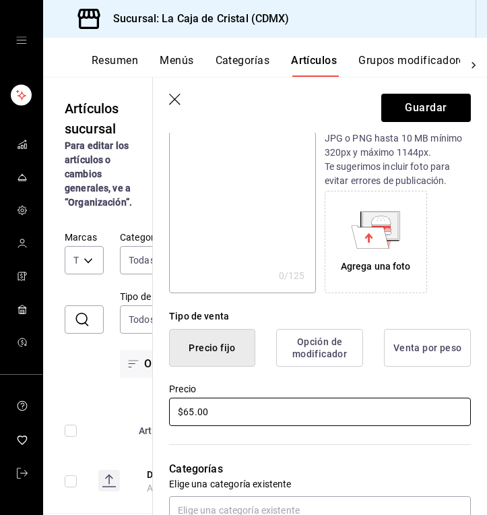
click at [195, 411] on input "$65.00" at bounding box center [320, 411] width 302 height 28
type input "$69.00"
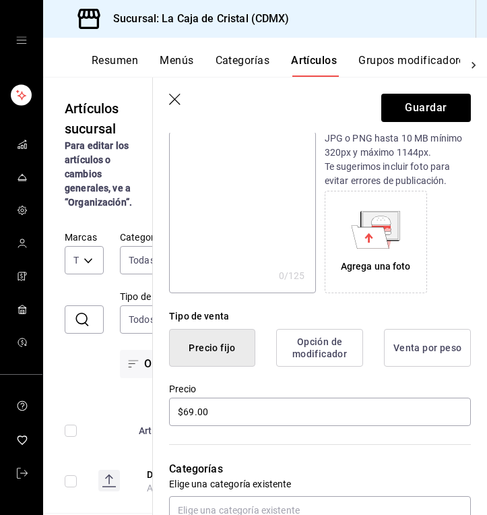
click at [252, 439] on div "Categorías Elige una categoría existente Panadería y empaquetados" at bounding box center [312, 498] width 318 height 141
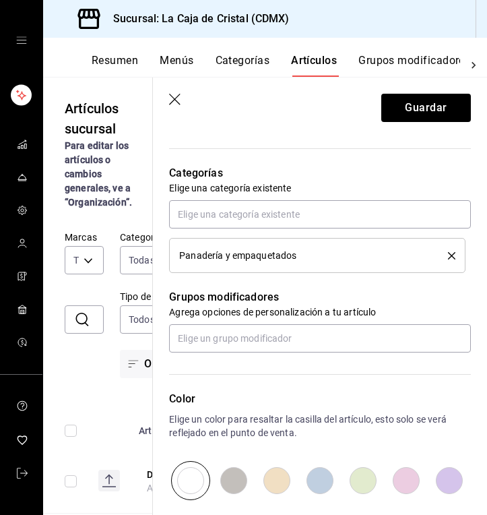
scroll to position [471, 0]
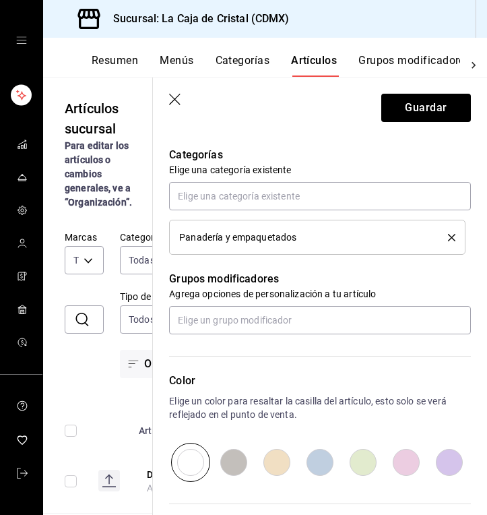
click at [269, 456] on input "radio" at bounding box center [276, 462] width 43 height 39
radio input "true"
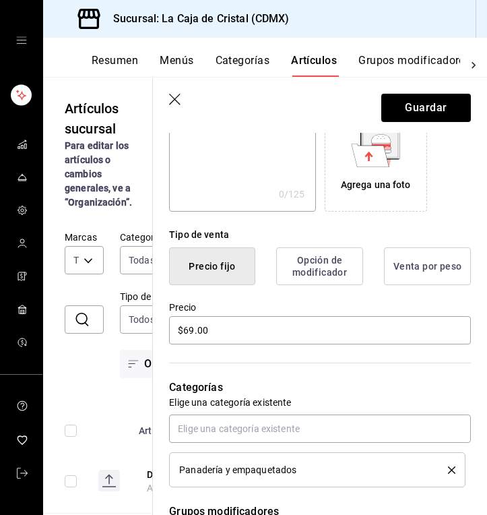
scroll to position [236, 0]
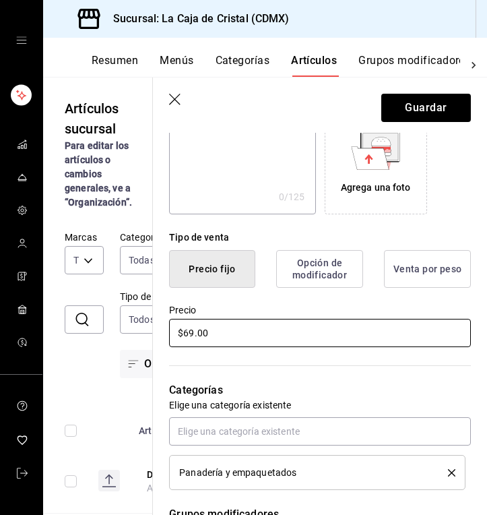
click at [191, 331] on input "$69.00" at bounding box center [320, 333] width 302 height 28
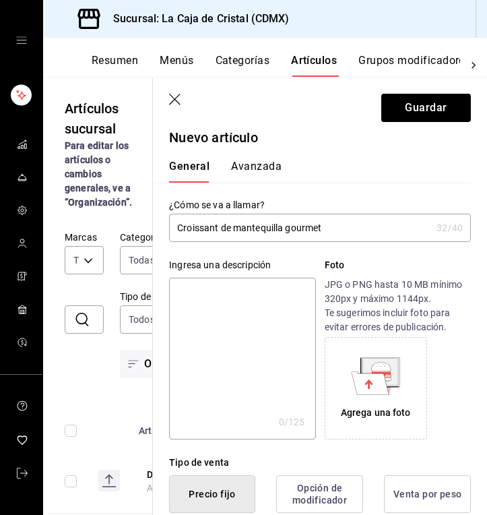
scroll to position [0, 0]
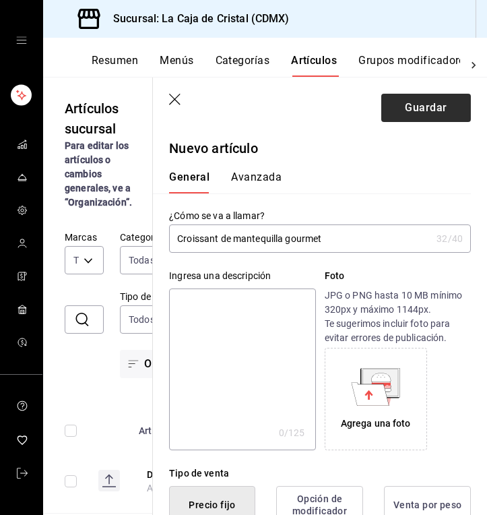
type input "$65.00"
click at [402, 101] on button "Guardar" at bounding box center [426, 108] width 90 height 28
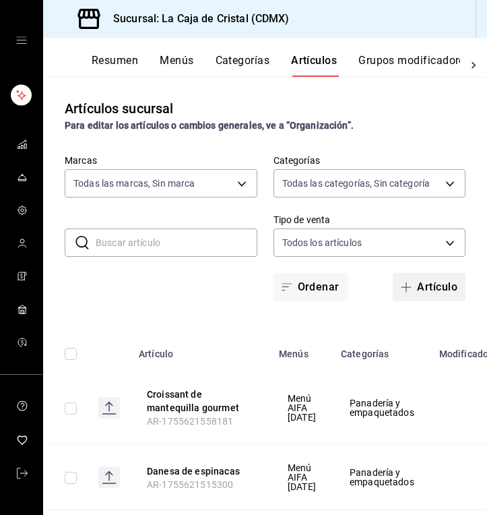
click at [423, 294] on button "Artículo" at bounding box center [429, 287] width 73 height 28
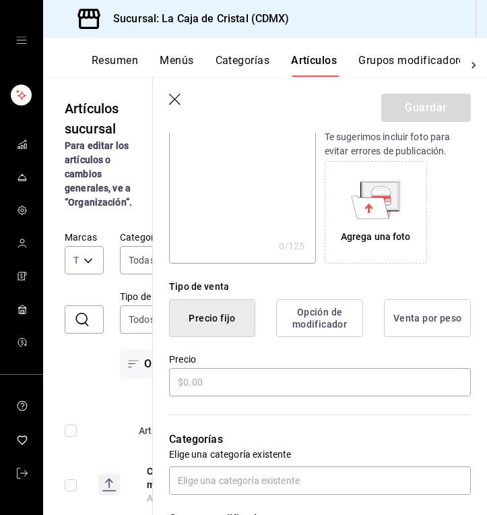
scroll to position [191, 0]
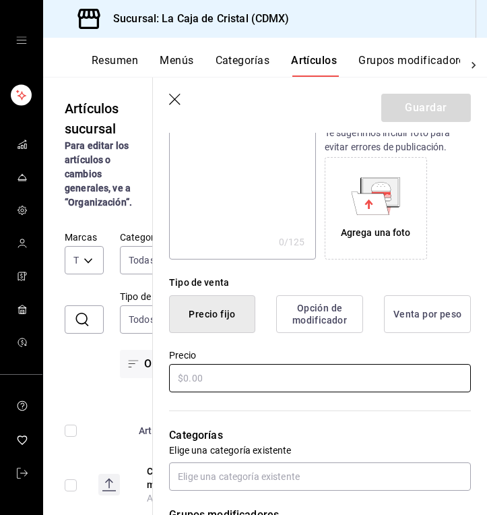
type input "Rol de canela"
click at [191, 379] on input "text" at bounding box center [320, 378] width 302 height 28
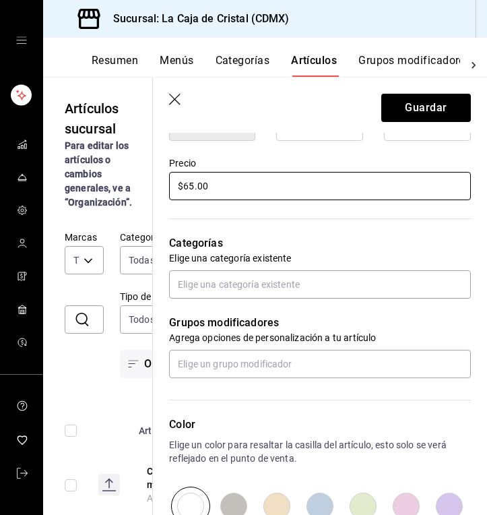
scroll to position [387, 0]
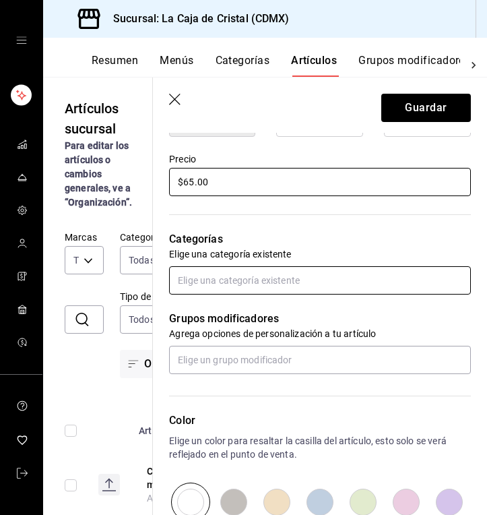
type input "$65.00"
click at [215, 290] on input "text" at bounding box center [320, 280] width 302 height 28
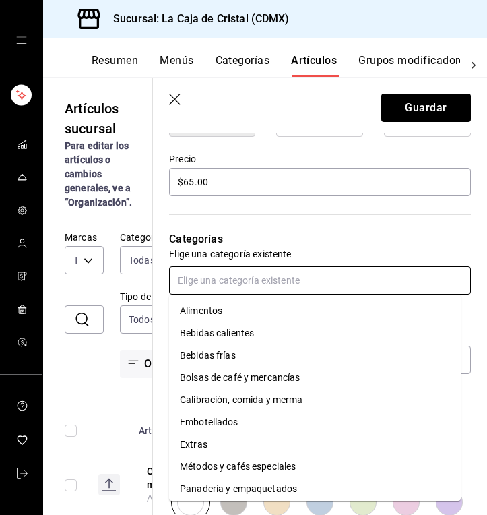
click at [247, 484] on li "Panadería y empaquetados" at bounding box center [315, 489] width 292 height 22
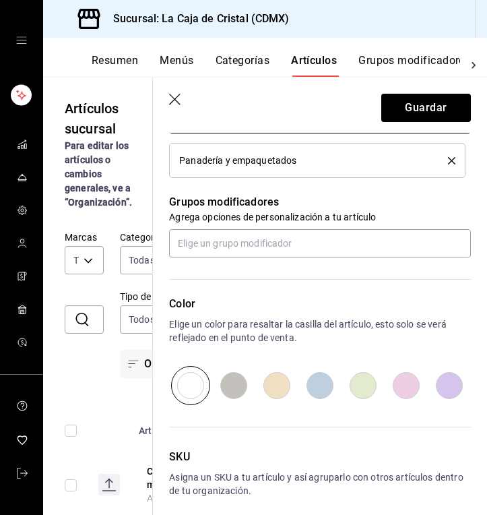
scroll to position [550, 0]
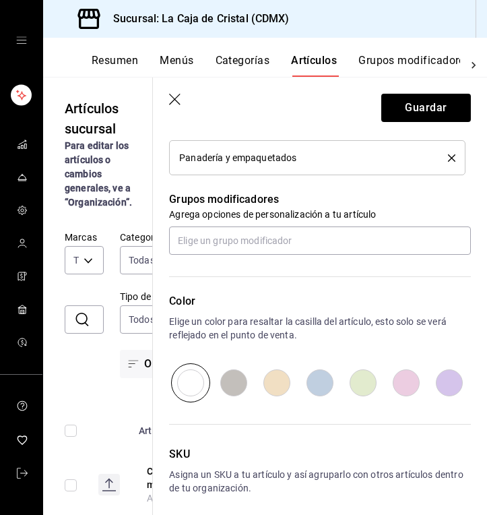
click at [273, 390] on input "radio" at bounding box center [276, 382] width 43 height 39
radio input "true"
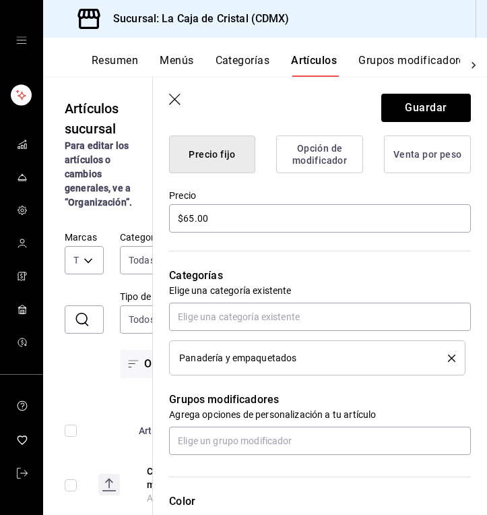
scroll to position [349, 0]
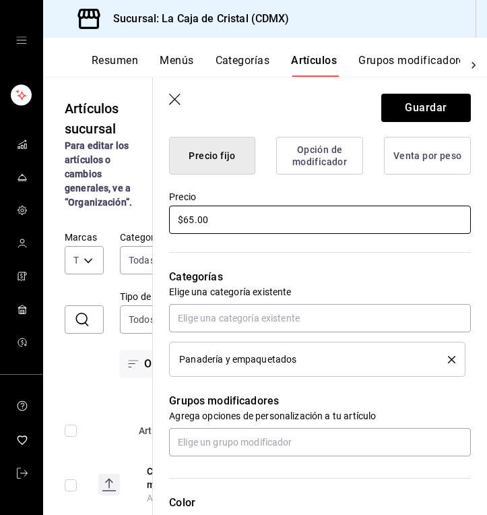
click at [195, 216] on input "$65.00" at bounding box center [320, 219] width 302 height 28
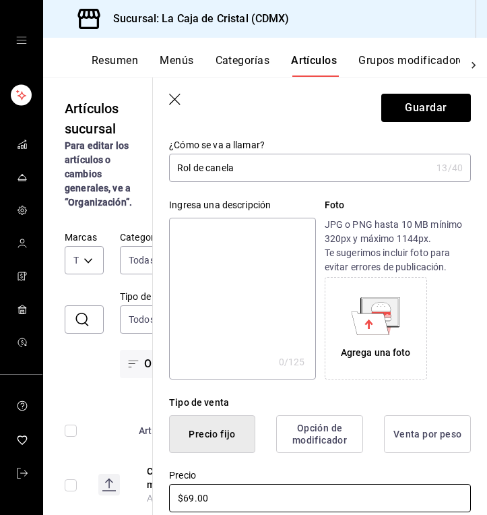
scroll to position [82, 0]
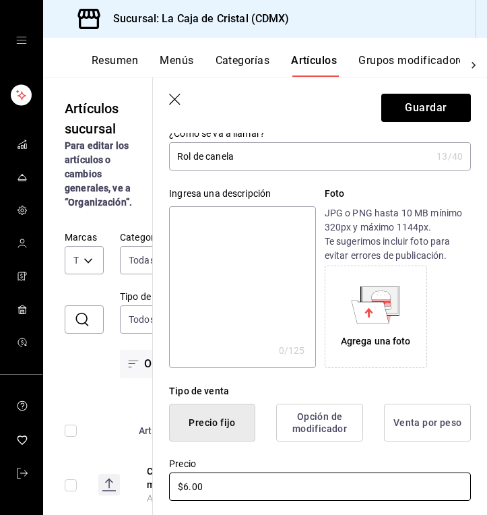
type input "$65.00"
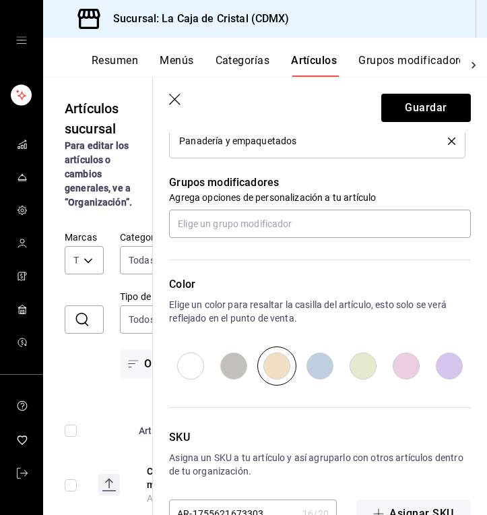
scroll to position [607, 0]
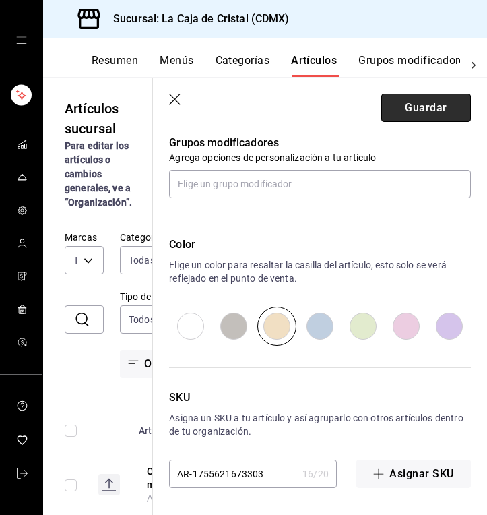
click at [439, 112] on button "Guardar" at bounding box center [426, 108] width 90 height 28
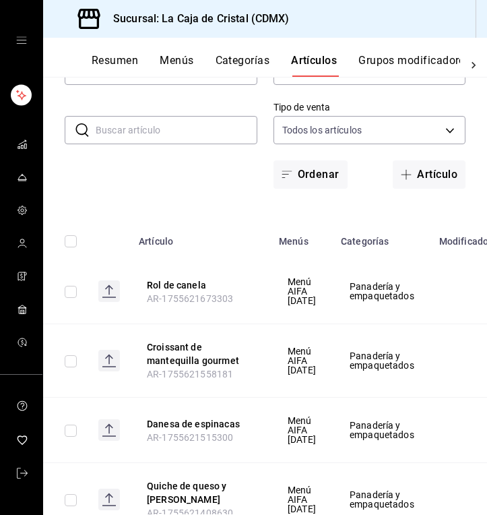
scroll to position [111, 0]
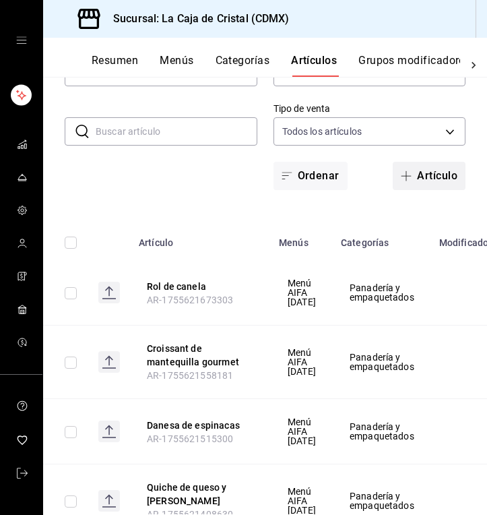
click at [409, 174] on button "Artículo" at bounding box center [429, 176] width 73 height 28
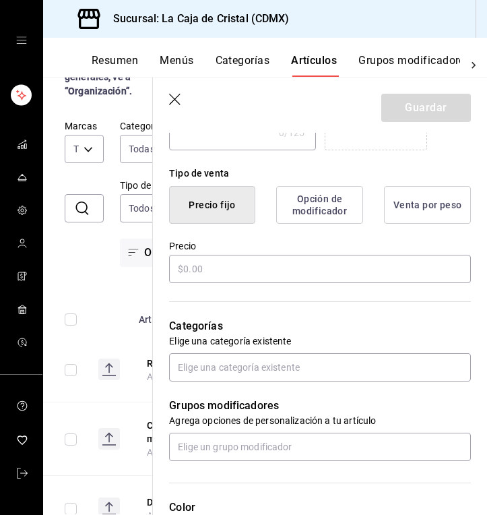
scroll to position [305, 0]
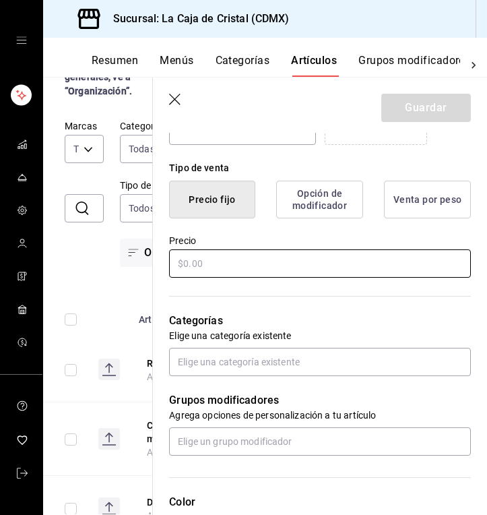
type input "[DEMOGRAPHIC_DATA] de vainilla con [PERSON_NAME]"
click at [197, 267] on input "text" at bounding box center [320, 263] width 302 height 28
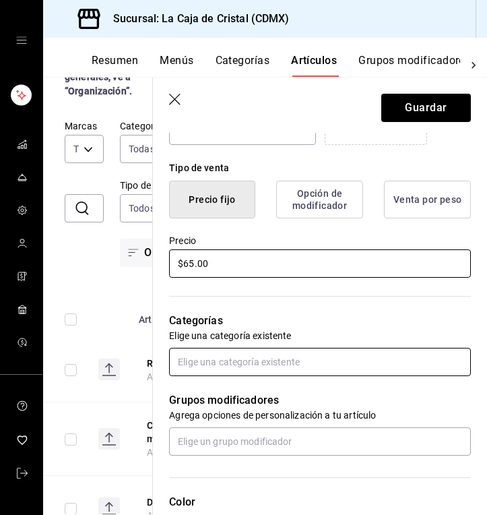
type input "$65.00"
click at [228, 360] on input "text" at bounding box center [320, 362] width 302 height 28
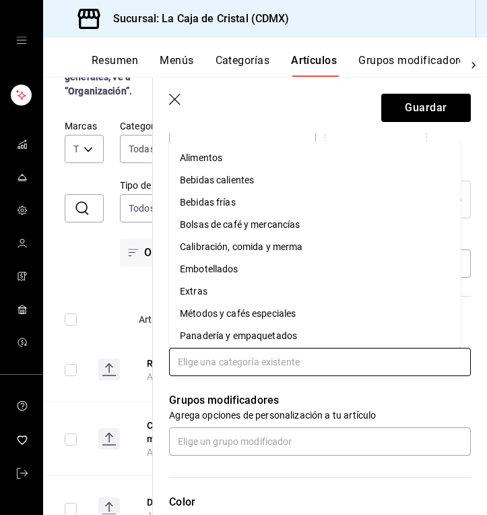
click at [228, 337] on li "Panadería y empaquetados" at bounding box center [315, 336] width 292 height 22
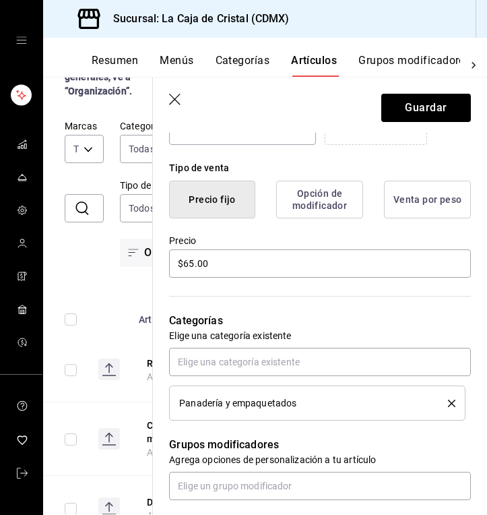
click at [228, 337] on p "Elige una categoría existente" at bounding box center [320, 335] width 302 height 13
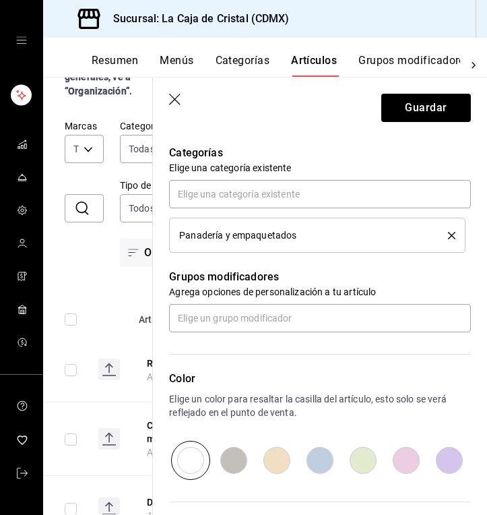
scroll to position [499, 0]
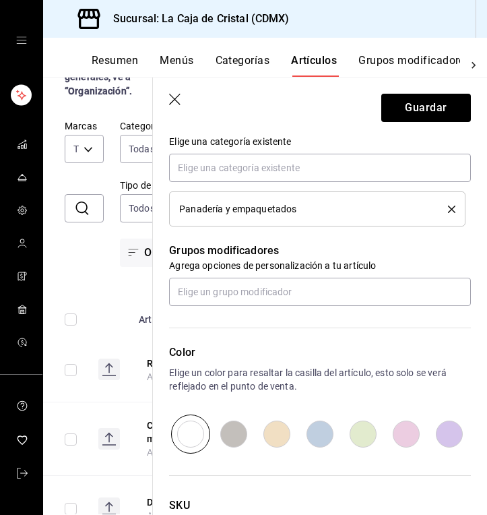
click at [279, 432] on input "radio" at bounding box center [276, 433] width 43 height 39
radio input "true"
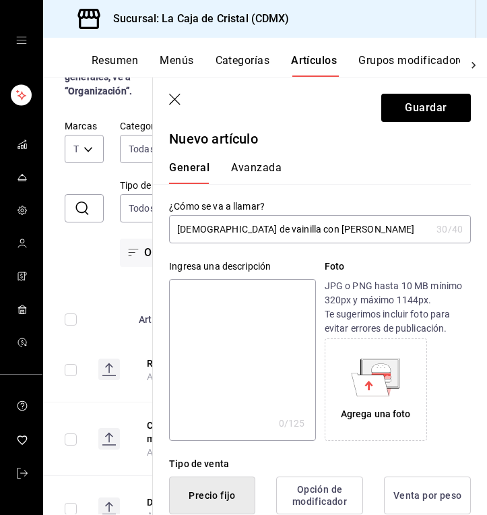
scroll to position [0, 0]
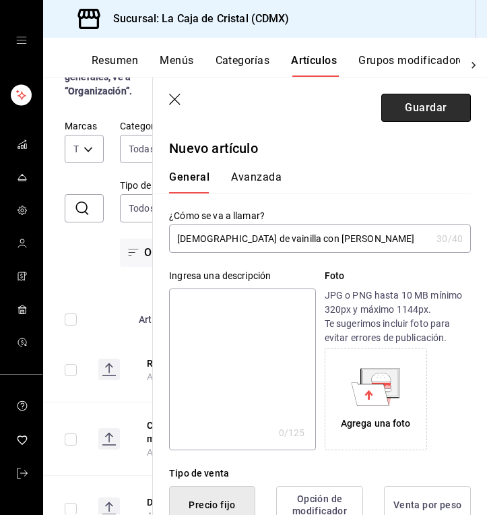
click at [401, 104] on button "Guardar" at bounding box center [426, 108] width 90 height 28
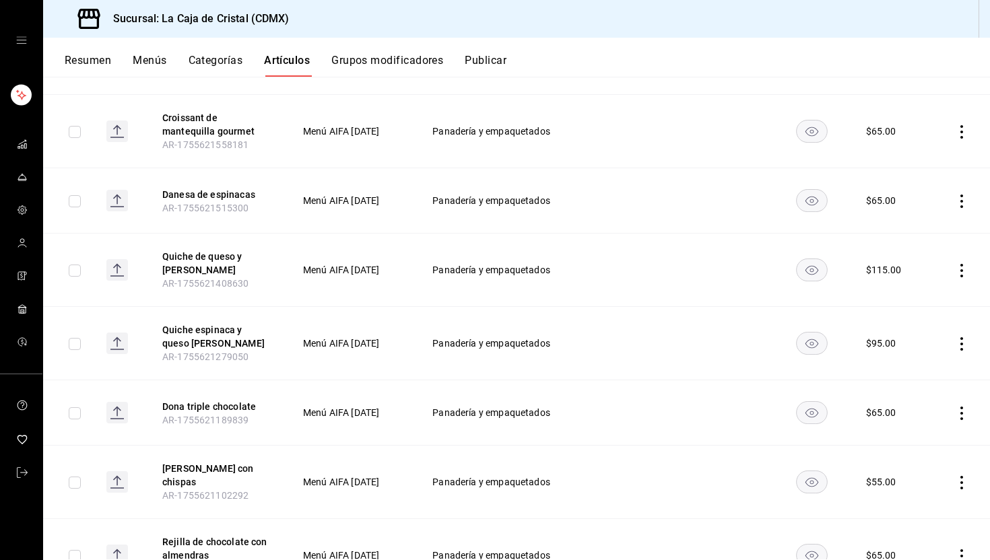
scroll to position [326, 0]
click at [955, 475] on icon "actions" at bounding box center [961, 481] width 13 height 13
click at [957, 451] on div at bounding box center [495, 280] width 990 height 560
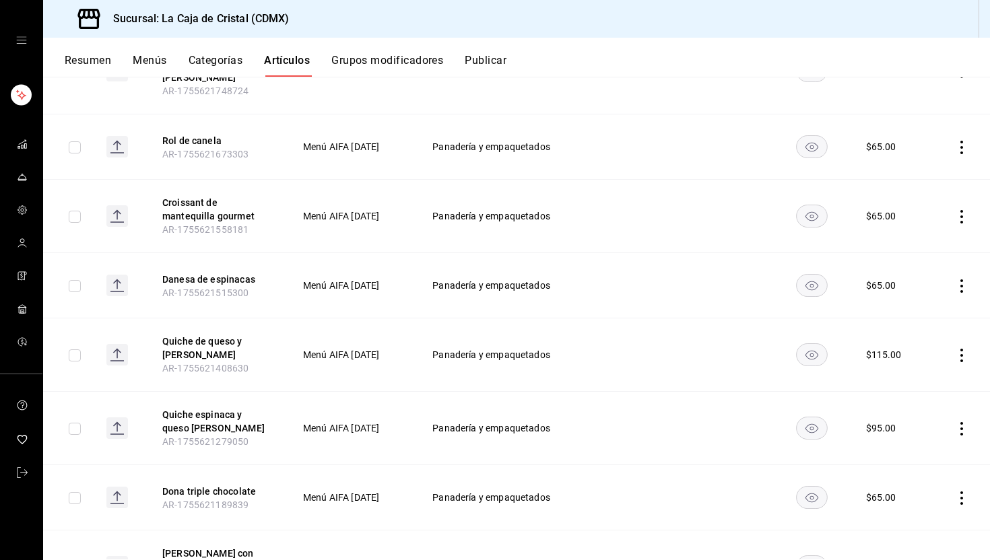
scroll to position [233, 0]
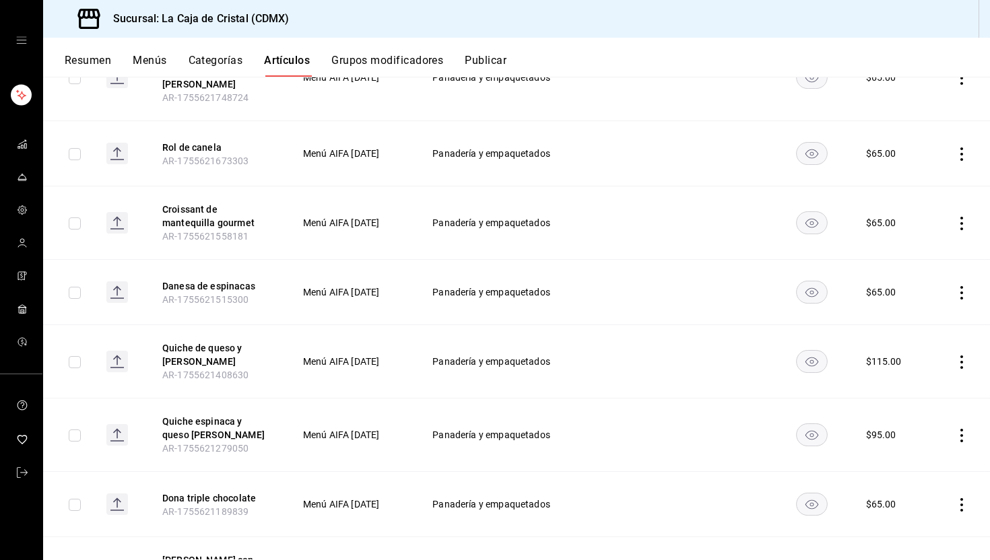
click at [955, 148] on icon "actions" at bounding box center [961, 154] width 13 height 13
click at [933, 168] on li "Editar" at bounding box center [899, 172] width 81 height 28
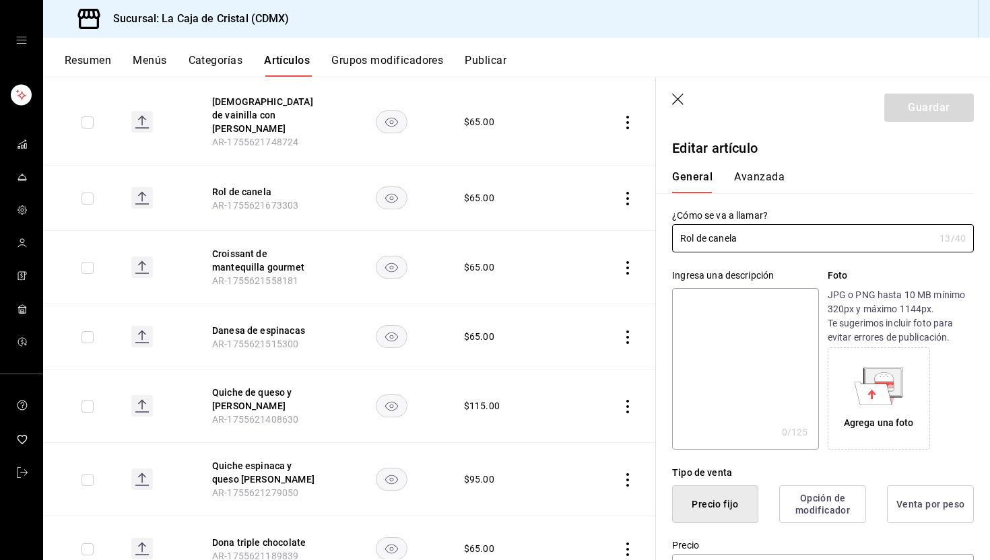
type input "$65.00"
radio input "false"
radio input "true"
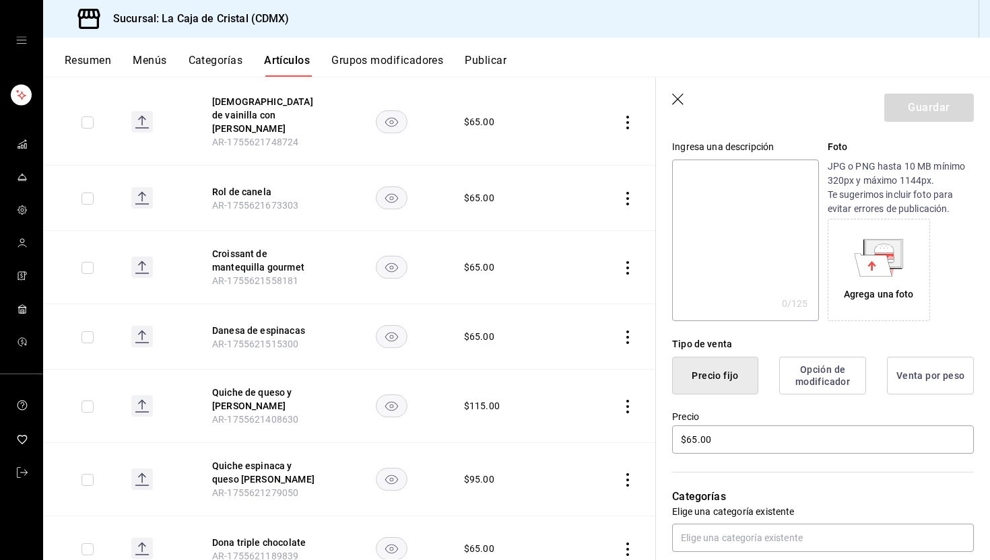
scroll to position [147, 0]
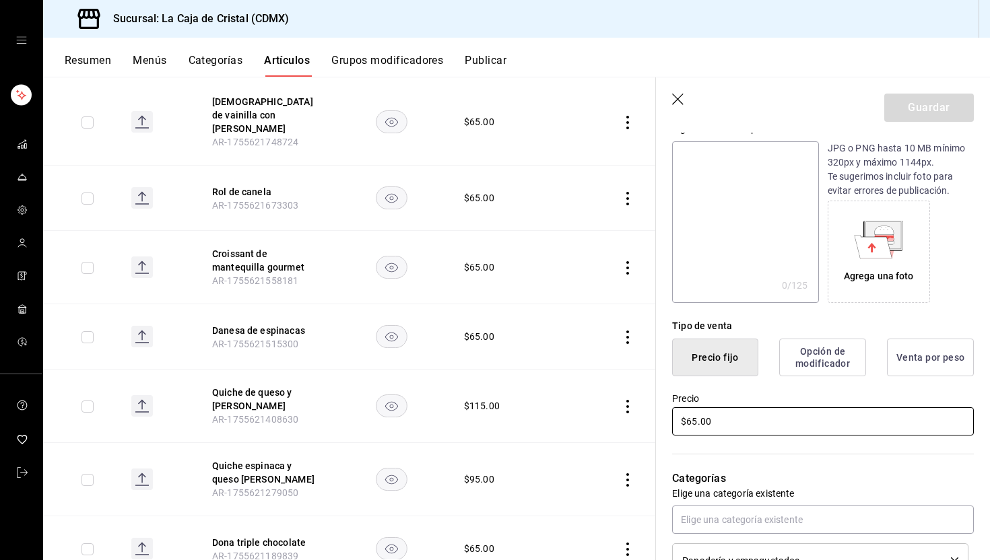
click at [690, 422] on input "$65.00" at bounding box center [823, 422] width 302 height 28
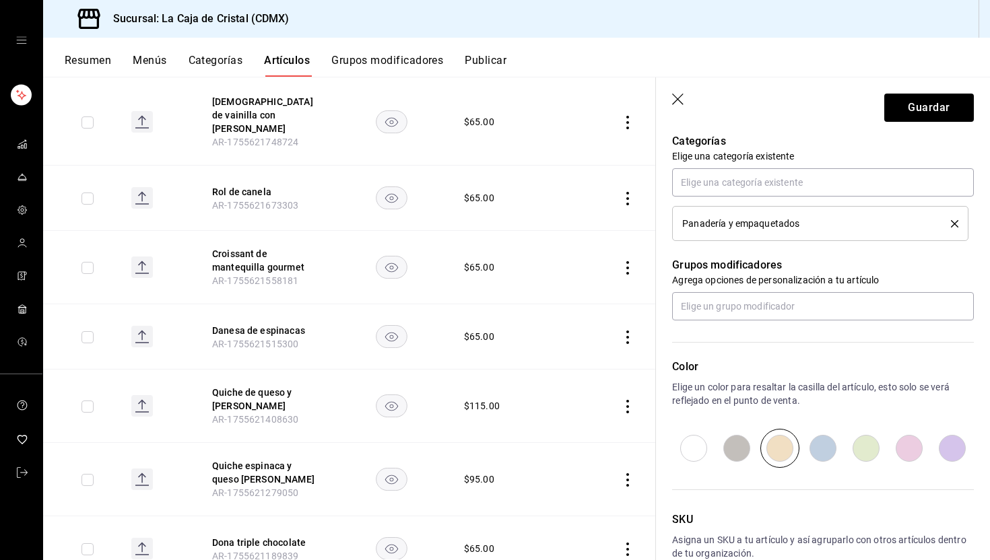
scroll to position [465, 0]
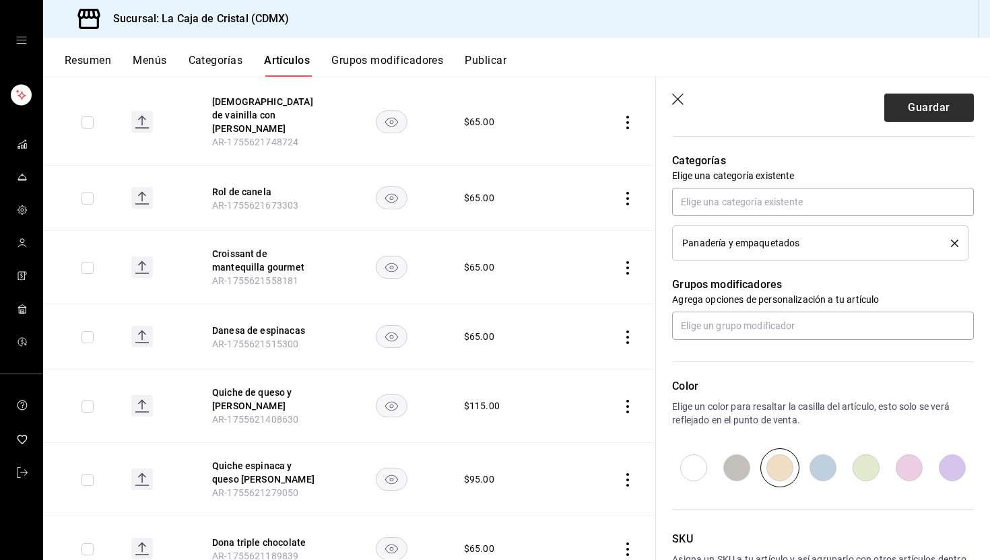
type input "$70.00"
click at [922, 117] on button "Guardar" at bounding box center [929, 108] width 90 height 28
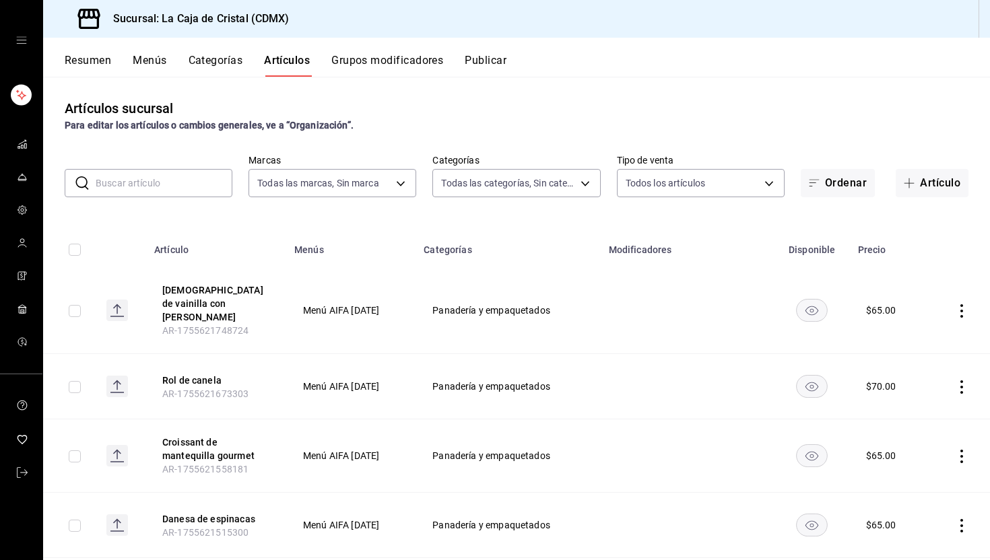
click at [961, 309] on icon "actions" at bounding box center [962, 310] width 3 height 13
click at [926, 327] on li "Editar" at bounding box center [899, 335] width 81 height 28
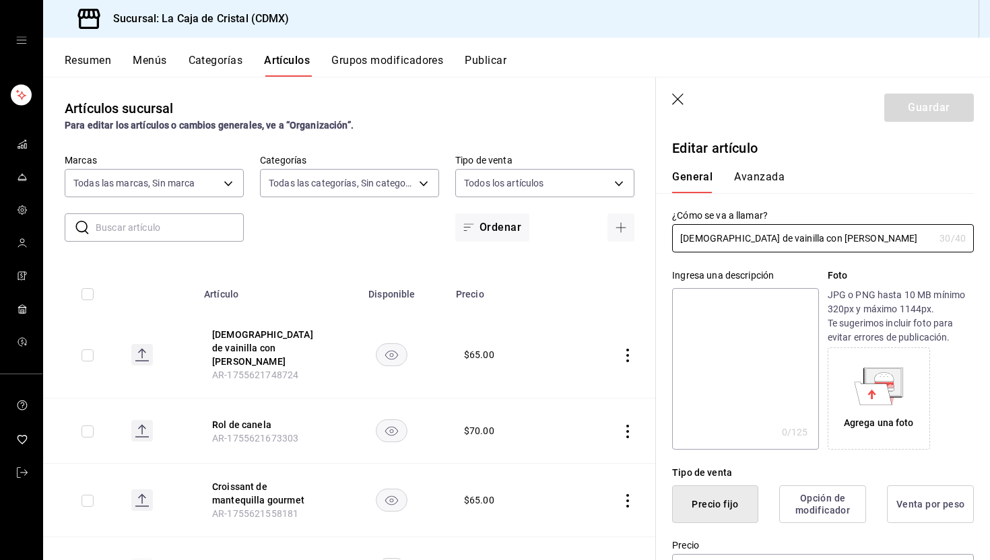
click at [765, 218] on label "¿Cómo se va a llamar?" at bounding box center [823, 215] width 302 height 9
click at [759, 177] on button "Avanzada" at bounding box center [759, 181] width 51 height 23
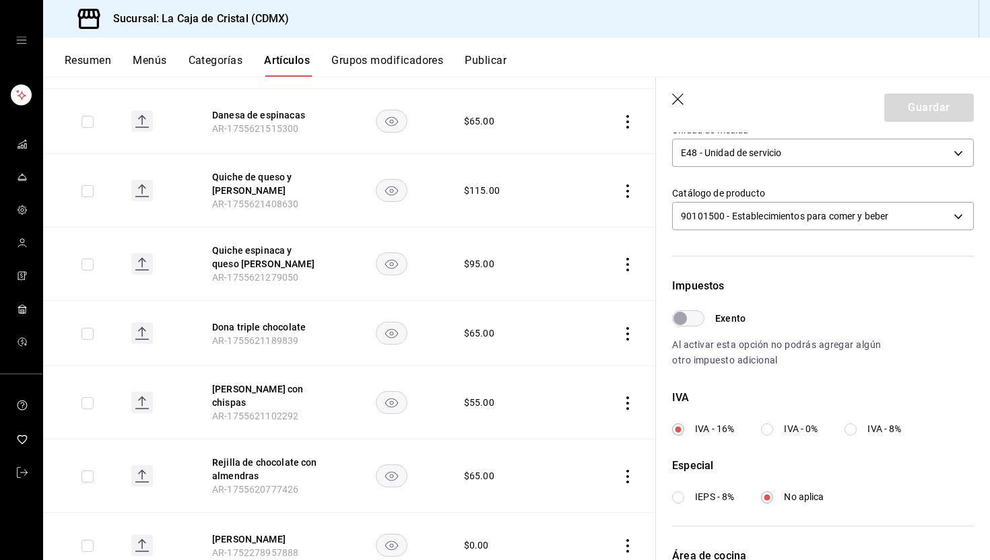
scroll to position [452, 0]
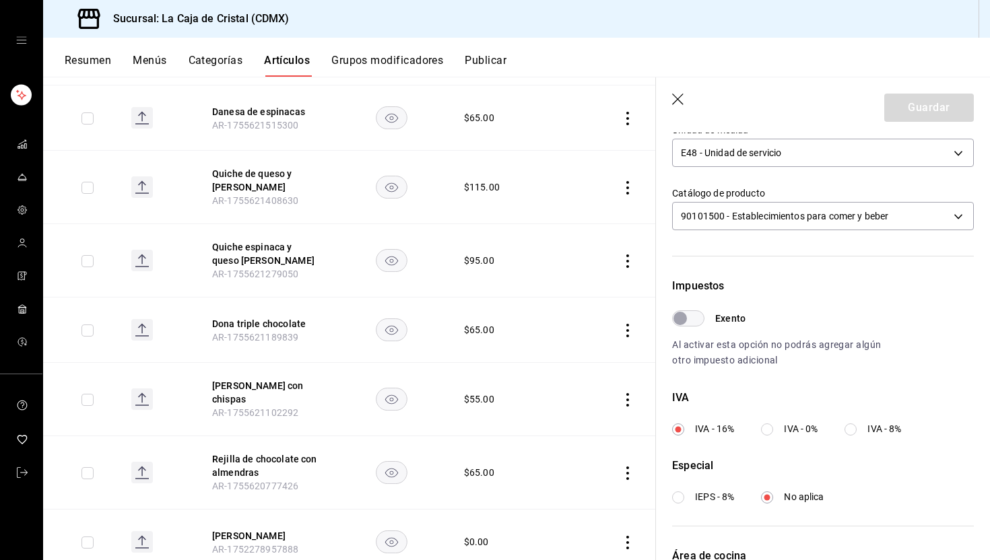
click at [621, 393] on icon "actions" at bounding box center [627, 399] width 13 height 13
click at [598, 413] on li "Editar" at bounding box center [565, 418] width 81 height 28
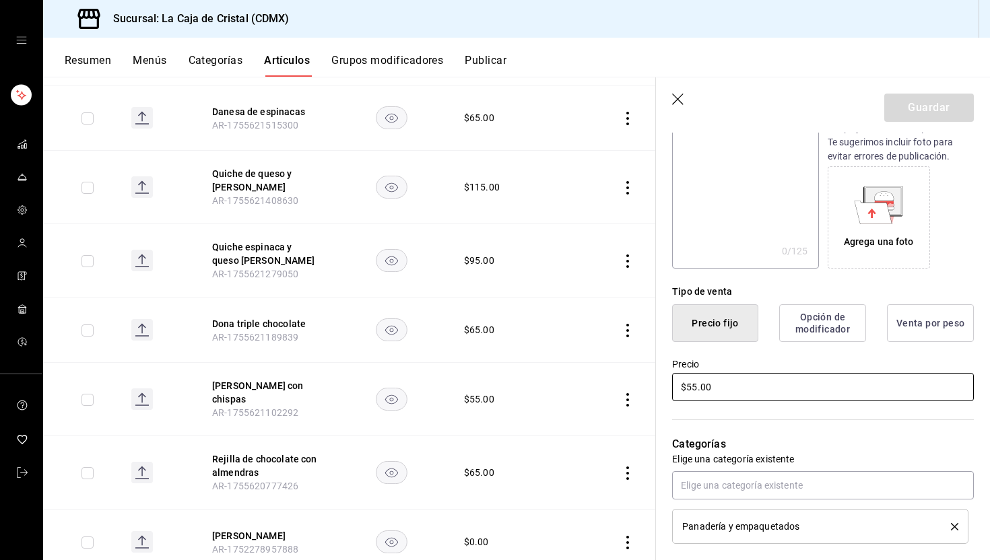
scroll to position [183, 0]
click at [688, 388] on input "$55.00" at bounding box center [823, 386] width 302 height 28
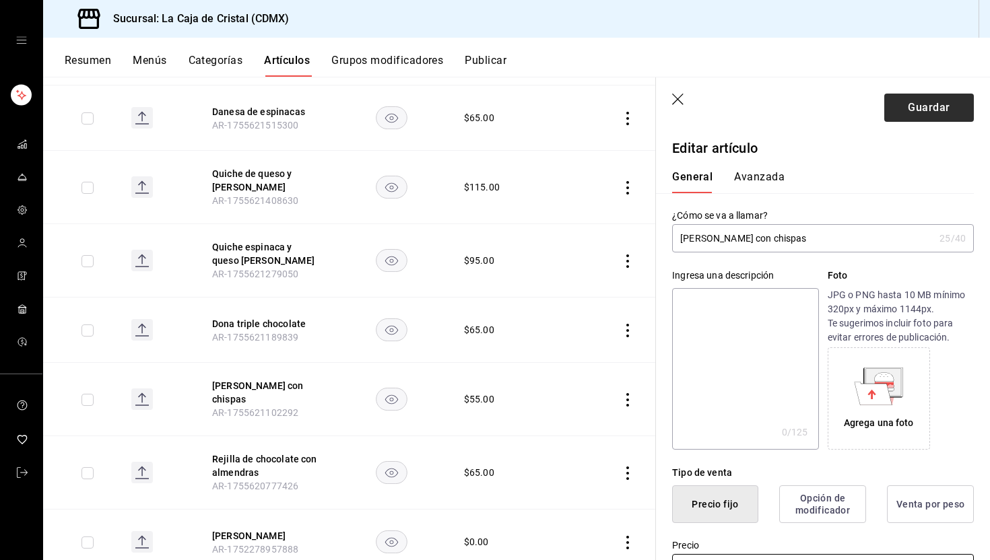
type input "$65.00"
click at [910, 110] on button "Guardar" at bounding box center [929, 108] width 90 height 28
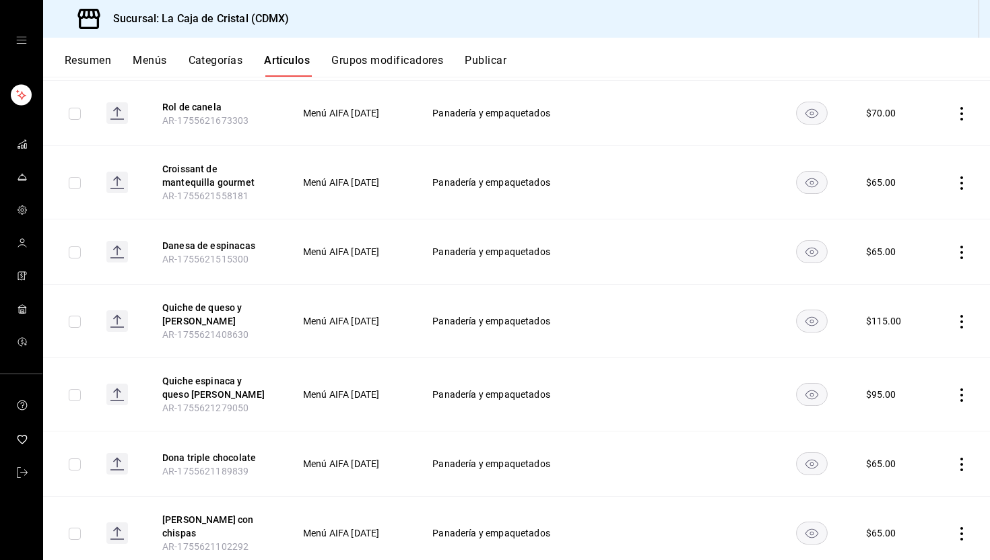
scroll to position [276, 0]
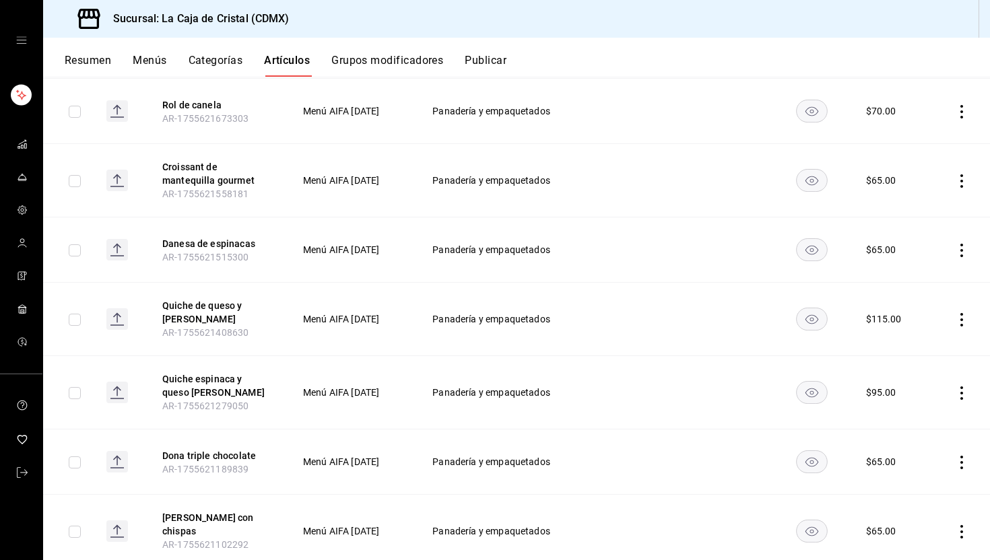
click at [955, 456] on icon "actions" at bounding box center [961, 462] width 13 height 13
click at [955, 447] on div at bounding box center [495, 280] width 990 height 560
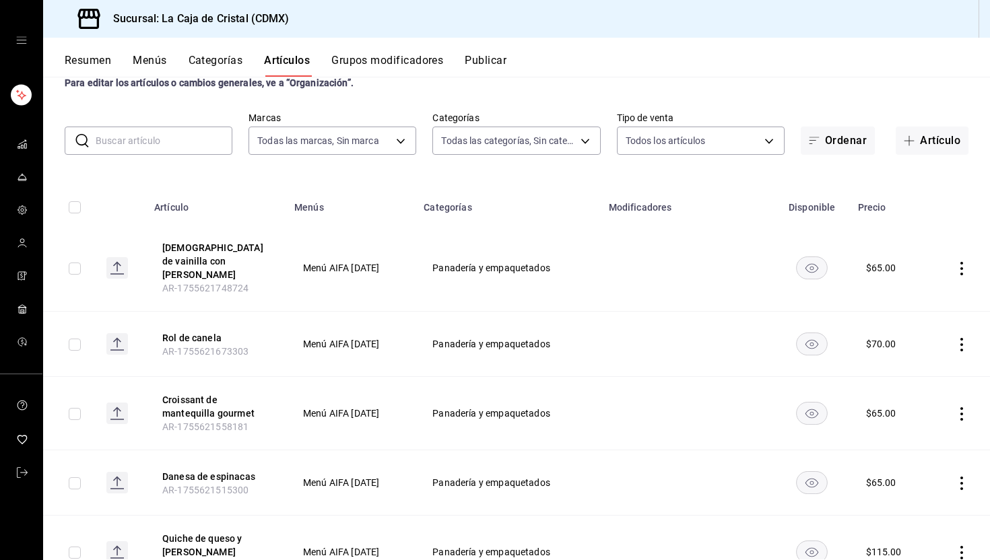
scroll to position [0, 0]
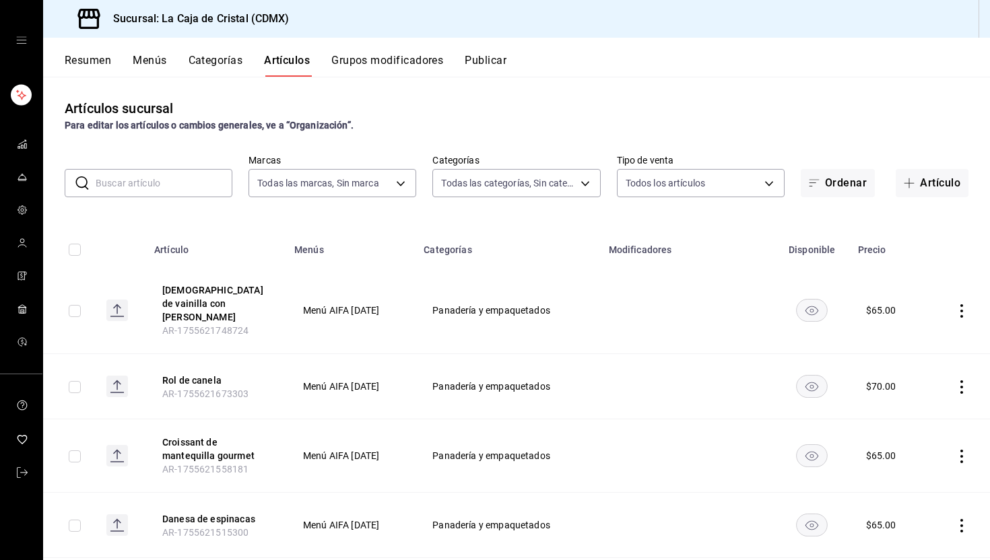
click at [94, 56] on button "Resumen" at bounding box center [88, 65] width 46 height 23
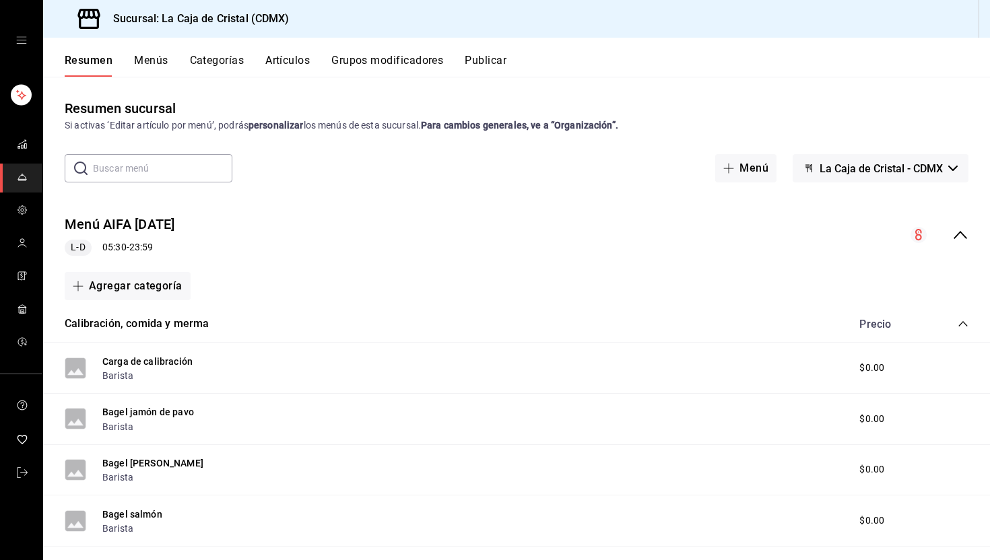
click at [490, 64] on button "Publicar" at bounding box center [486, 65] width 42 height 23
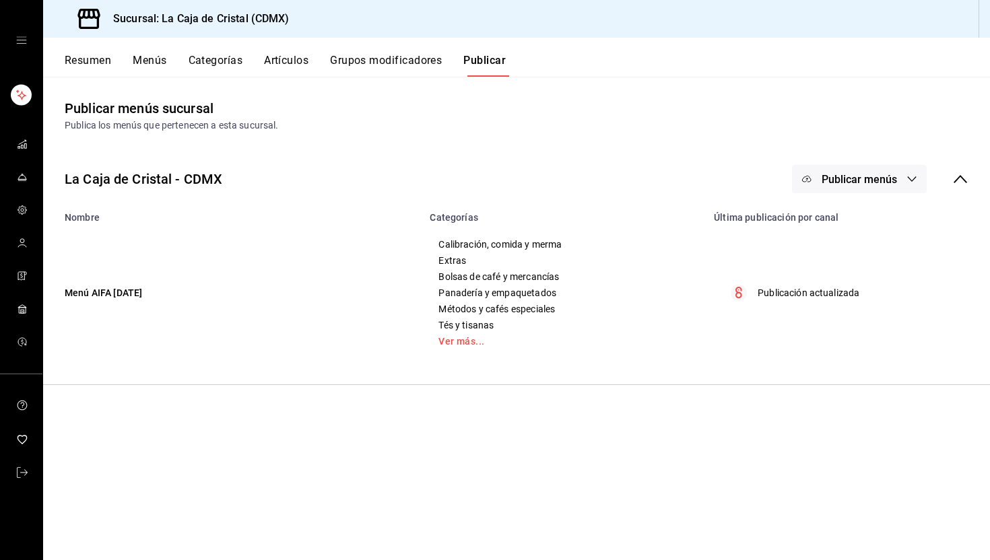
click at [823, 176] on span "Publicar menús" at bounding box center [859, 179] width 75 height 13
click at [870, 217] on span "Punto de venta" at bounding box center [879, 223] width 65 height 14
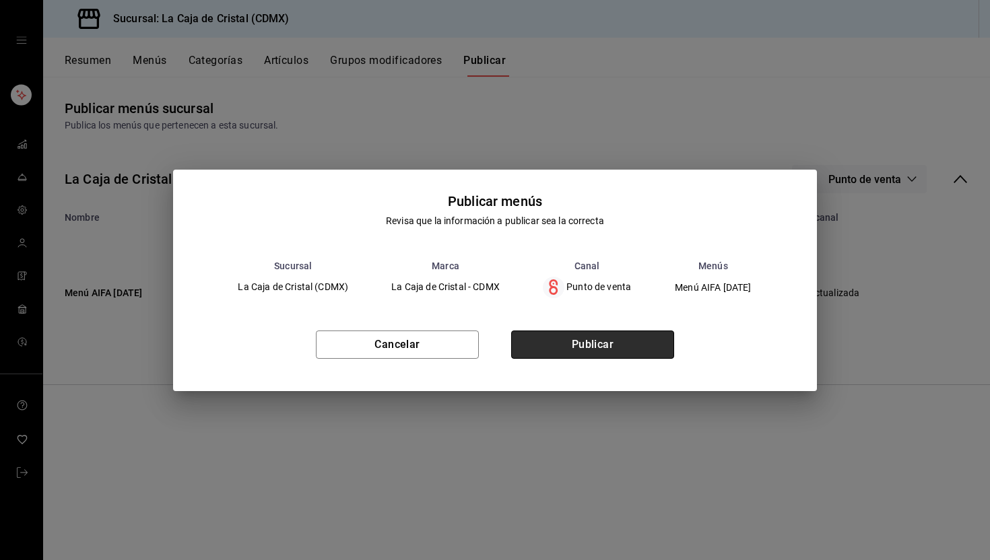
click at [581, 348] on button "Publicar" at bounding box center [592, 345] width 163 height 28
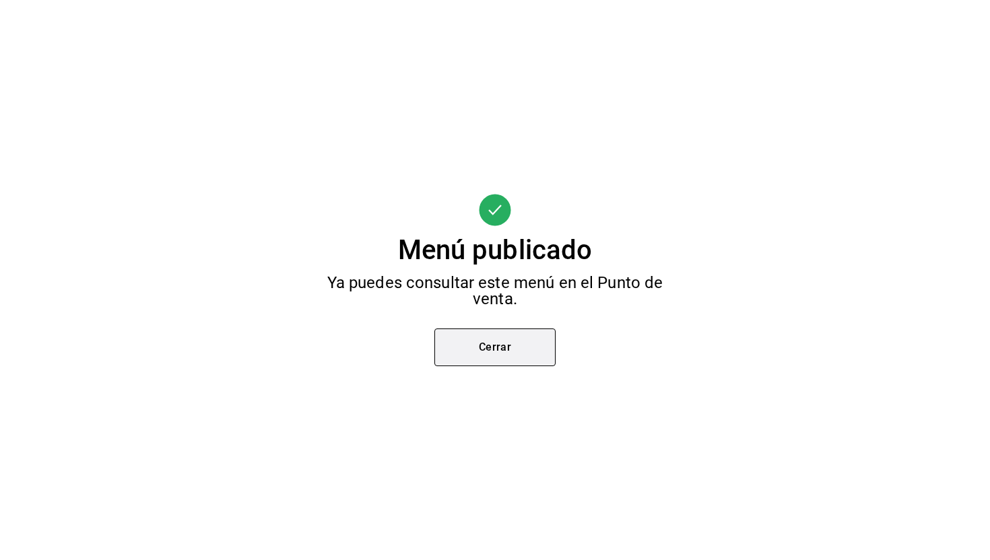
click at [470, 346] on button "Cerrar" at bounding box center [494, 348] width 121 height 38
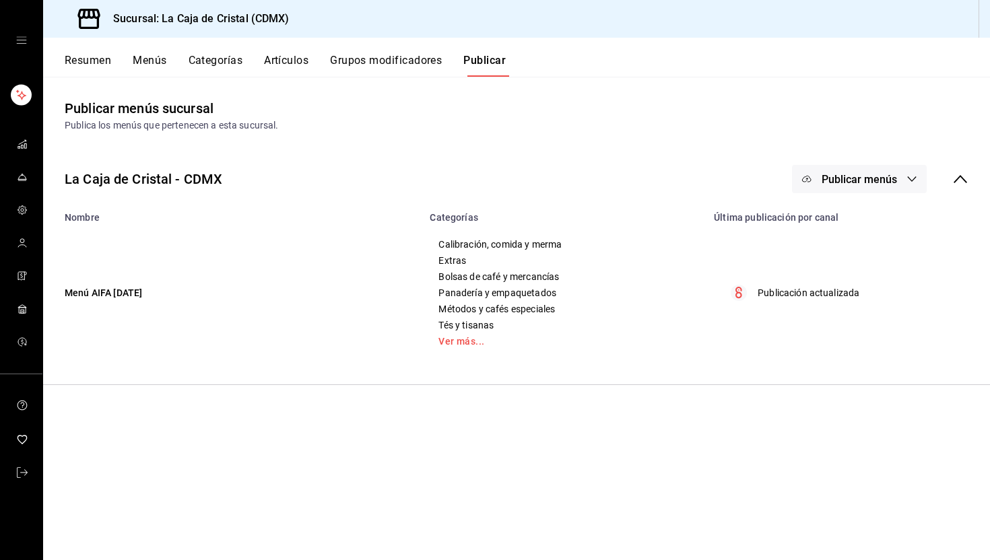
click at [381, 62] on button "Grupos modificadores" at bounding box center [386, 65] width 112 height 23
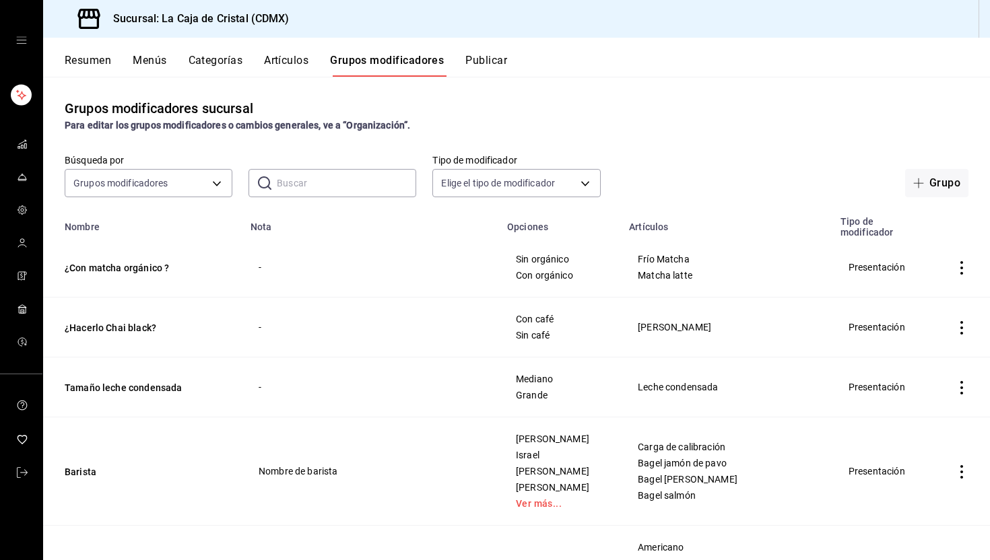
click at [86, 59] on button "Resumen" at bounding box center [88, 65] width 46 height 23
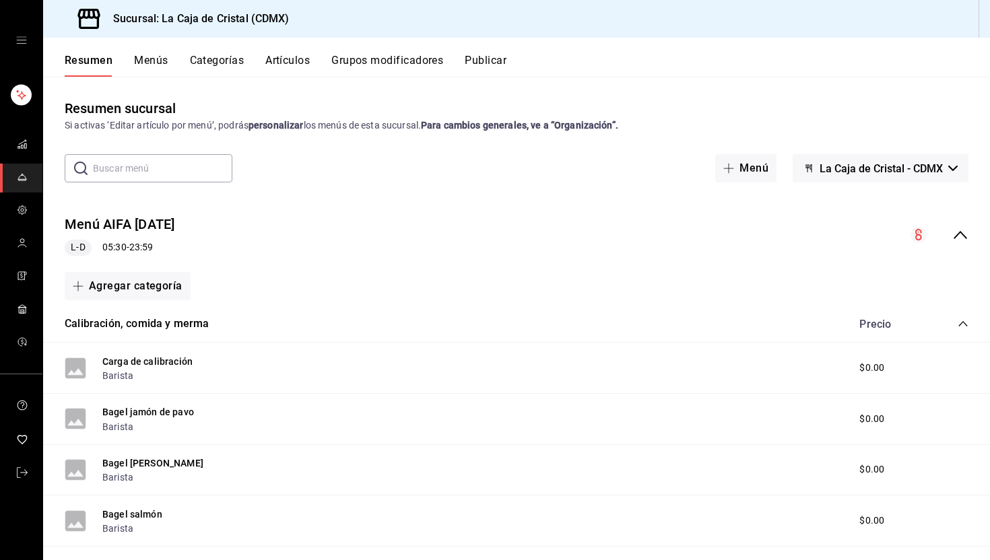
click at [26, 179] on icon "mailbox folders" at bounding box center [22, 179] width 9 height 0
click at [25, 245] on icon "mailbox folders" at bounding box center [22, 243] width 11 height 11
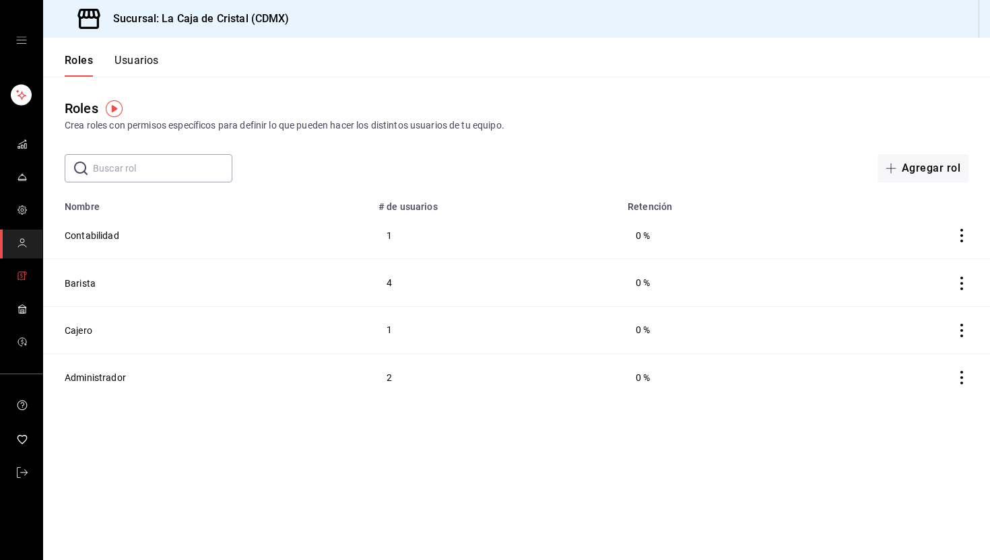
click at [24, 276] on icon "mailbox folders" at bounding box center [22, 276] width 11 height 11
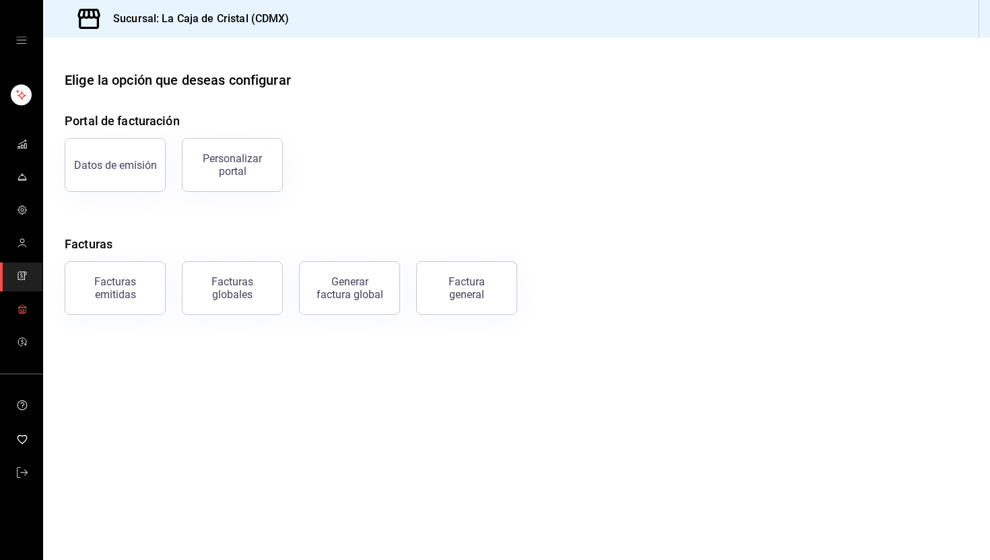
click at [30, 309] on link "mailbox folders" at bounding box center [21, 310] width 42 height 29
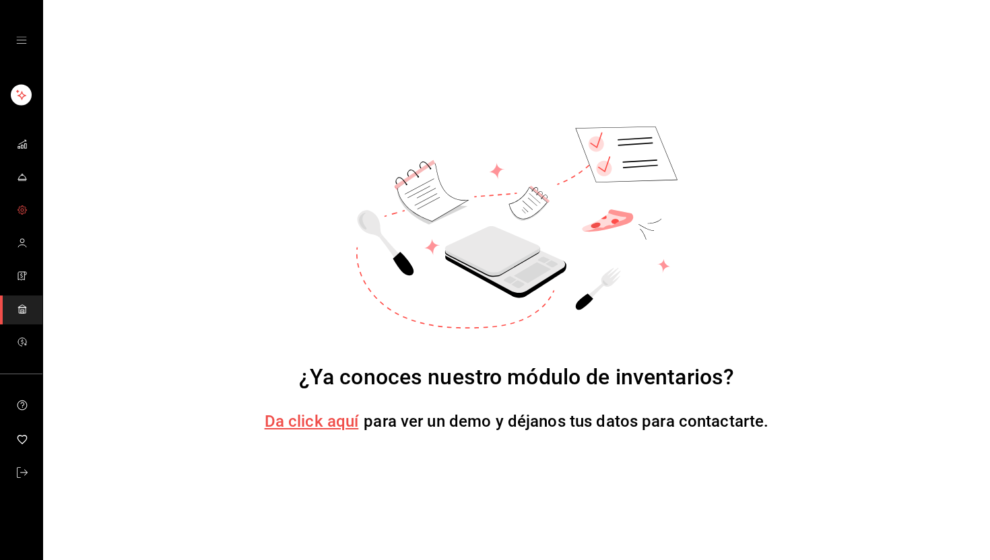
click at [27, 203] on span "mailbox folders" at bounding box center [22, 211] width 11 height 18
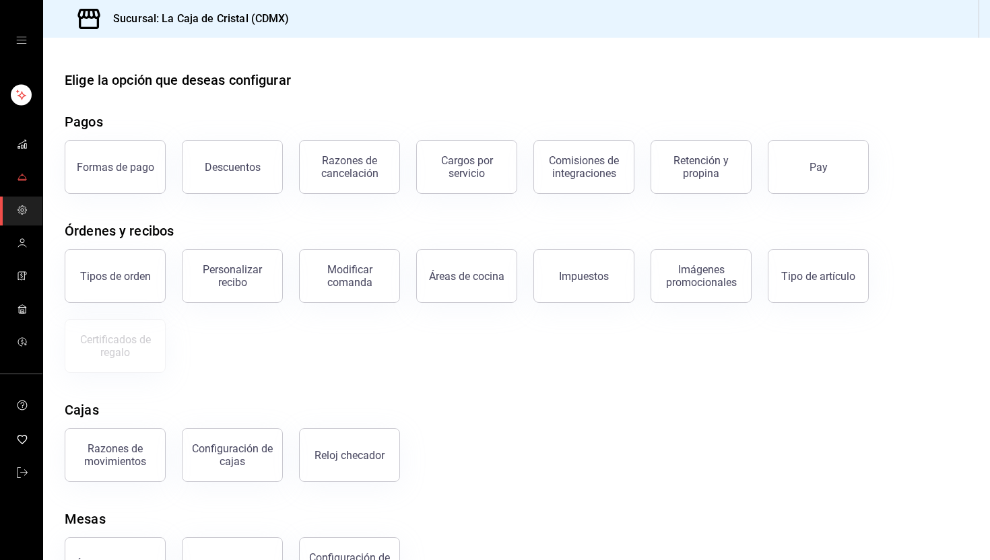
click at [26, 174] on icon "mailbox folders" at bounding box center [22, 177] width 11 height 11
